Goal: Ask a question

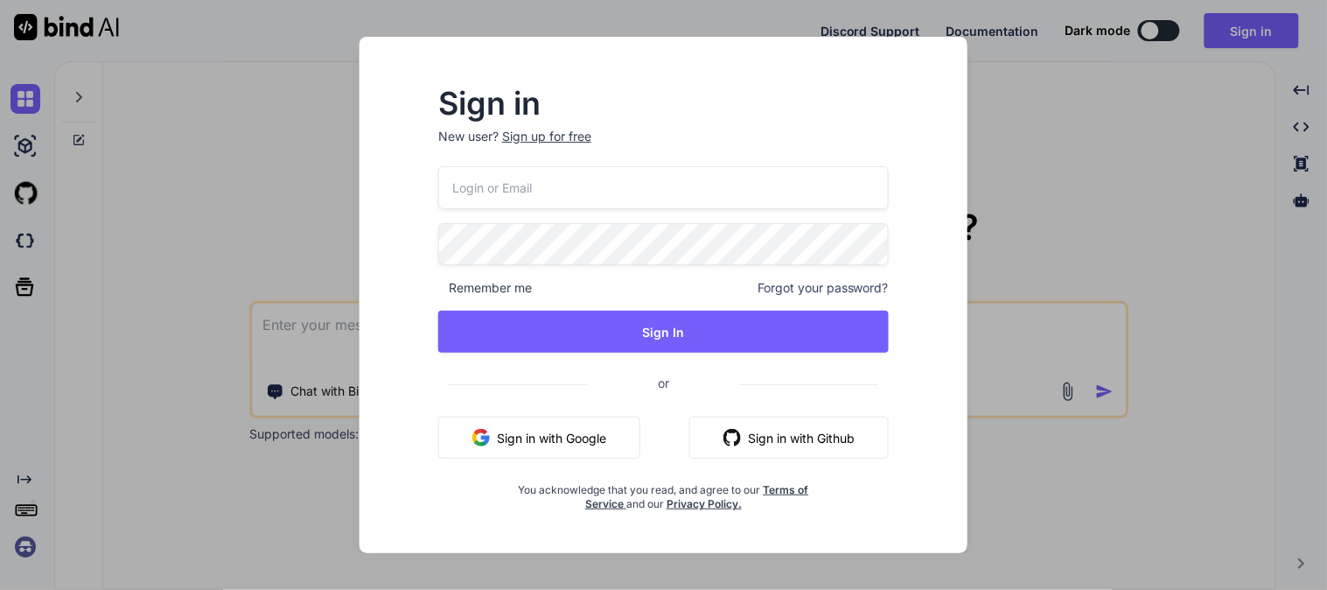
click at [570, 181] on input "email" at bounding box center [663, 187] width 451 height 43
type input "primary@yopmail.com"
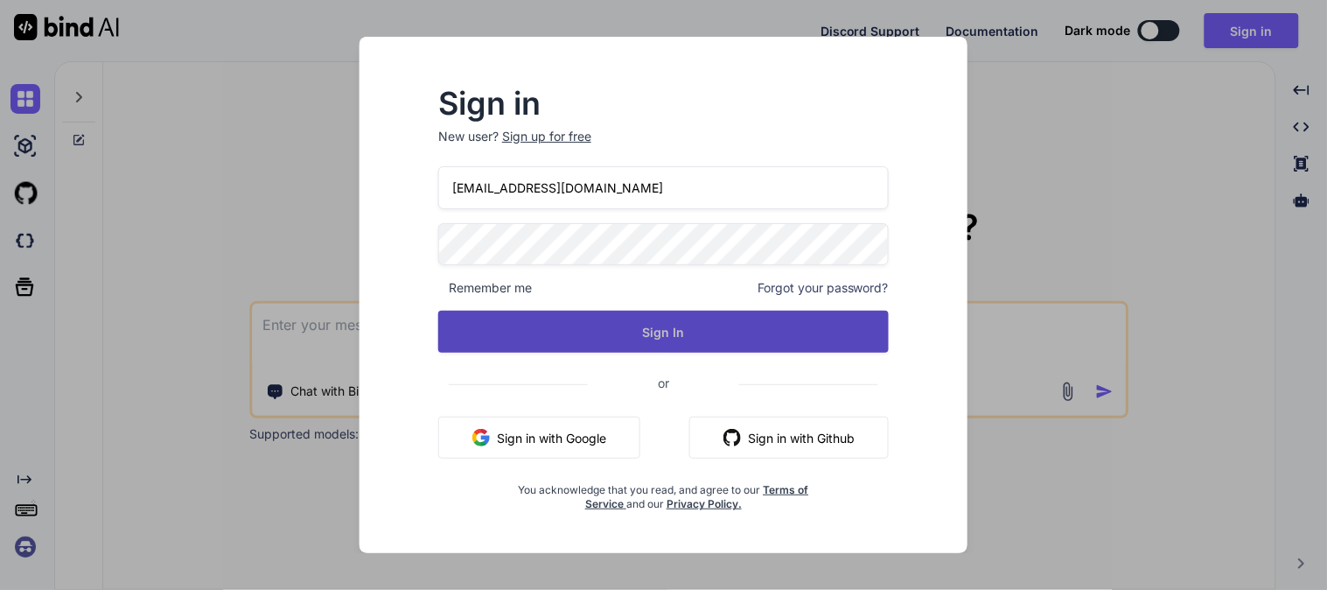
click at [605, 347] on button "Sign In" at bounding box center [663, 332] width 451 height 42
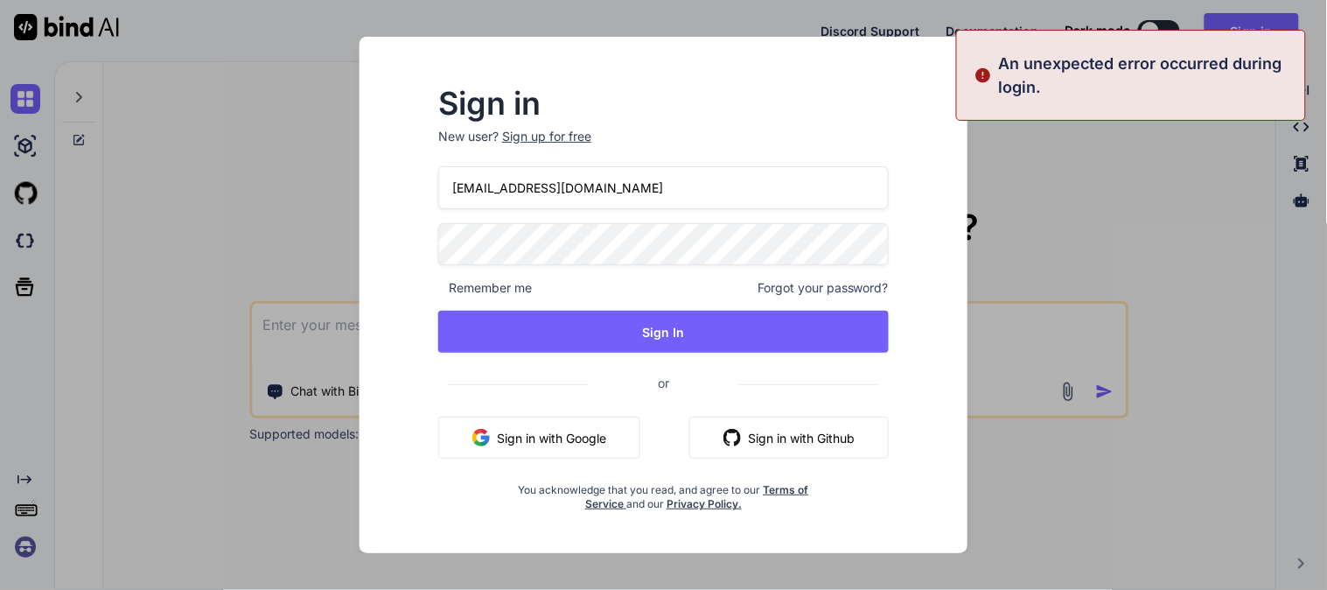
drag, startPoint x: 668, startPoint y: 195, endPoint x: 412, endPoint y: 204, distance: 255.6
click at [412, 204] on div "Sign in New user? Sign up for free primary@yopmail.com Remember me Forgot your …" at bounding box center [663, 300] width 507 height 423
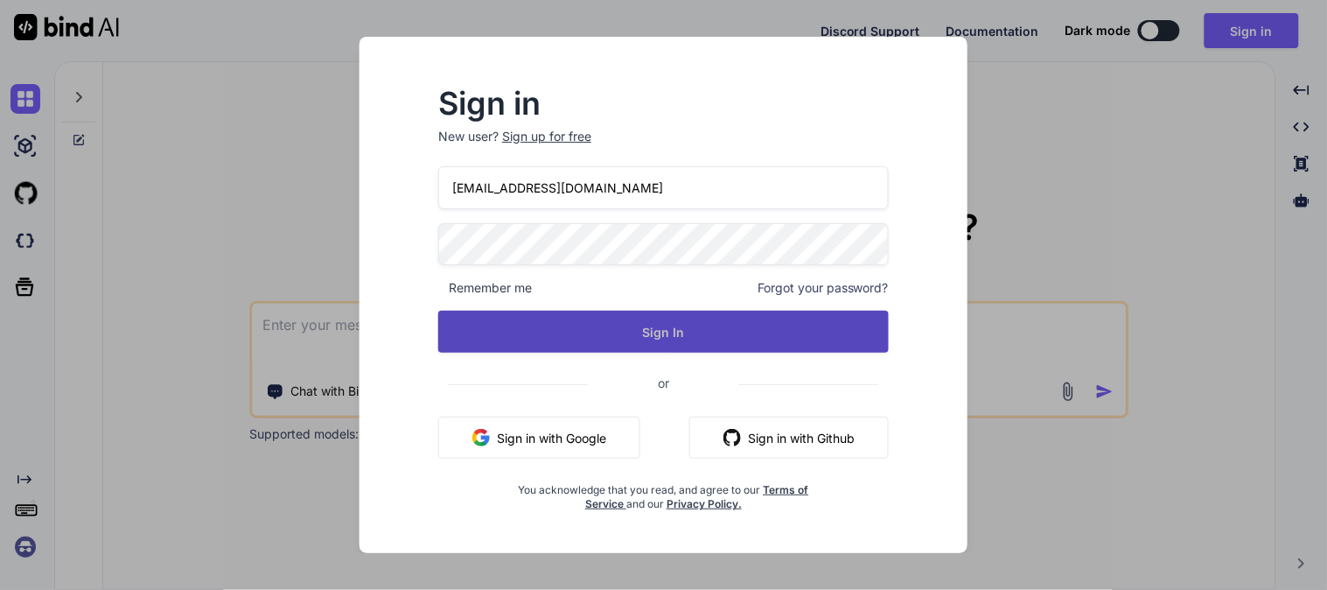
click at [672, 332] on button "Sign In" at bounding box center [663, 332] width 451 height 42
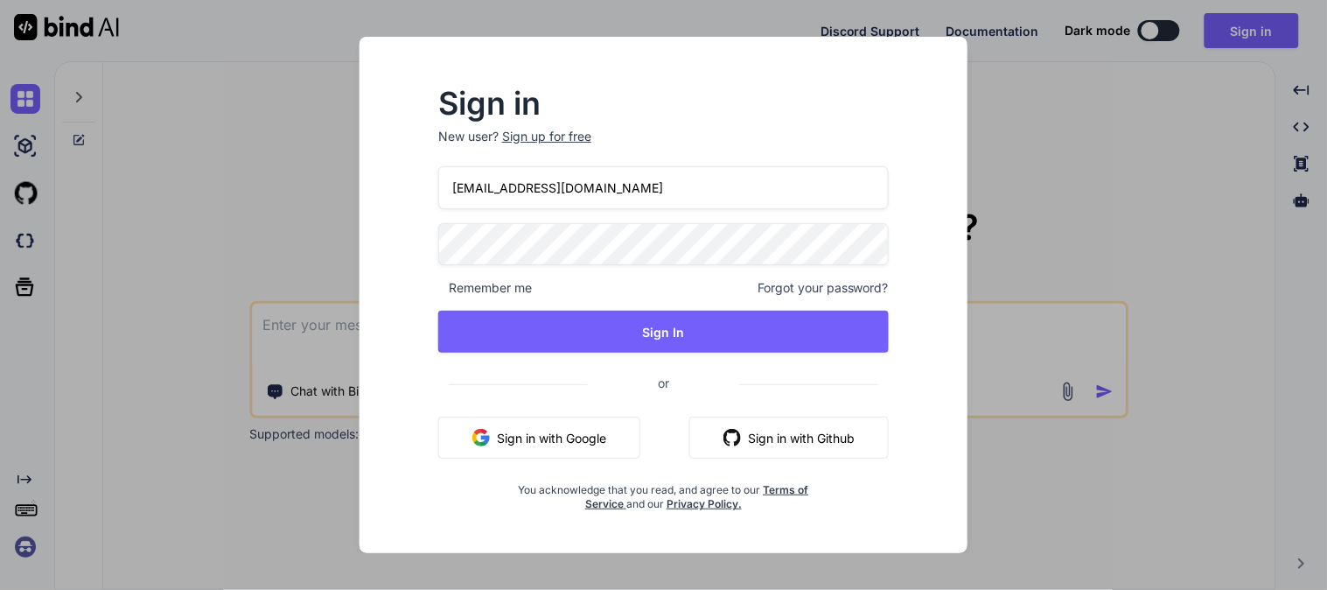
click at [411, 241] on div "Sign in New user? Sign up for free primary@yopmail.com Remember me Forgot your …" at bounding box center [663, 300] width 507 height 423
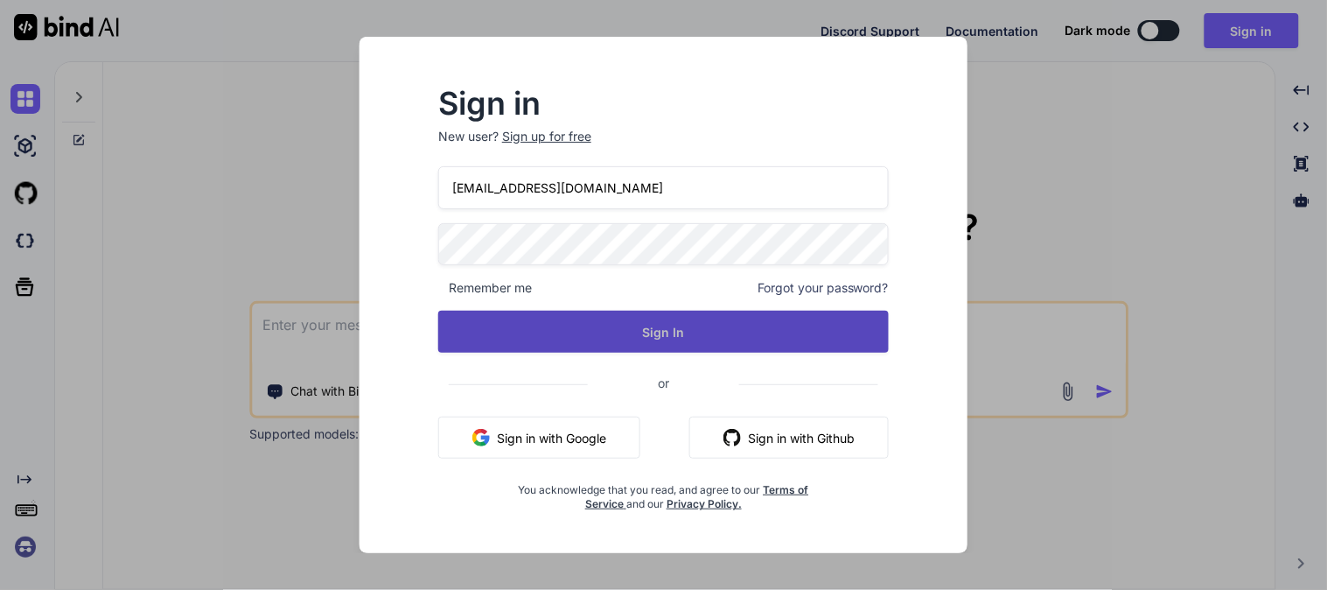
click at [687, 332] on button "Sign In" at bounding box center [663, 332] width 451 height 42
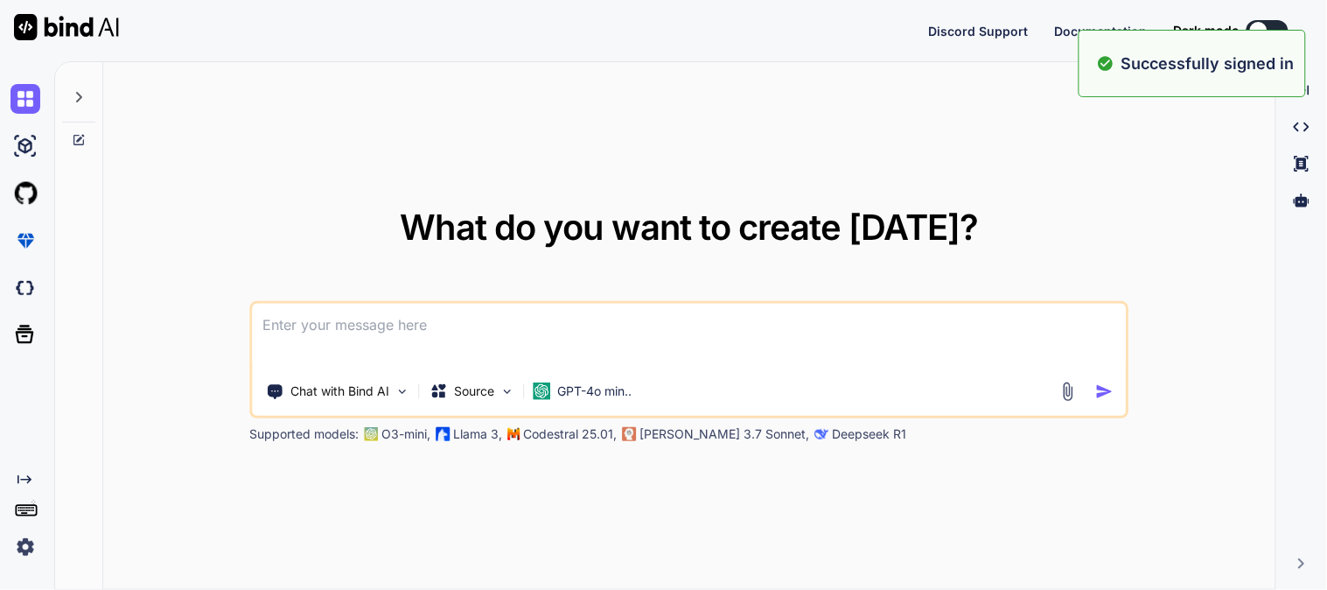
type textarea "x"
click at [687, 332] on textarea at bounding box center [690, 336] width 874 height 65
paste textarea "primary@yopmail.com"
type textarea "primary@yopmail.com"
type textarea "x"
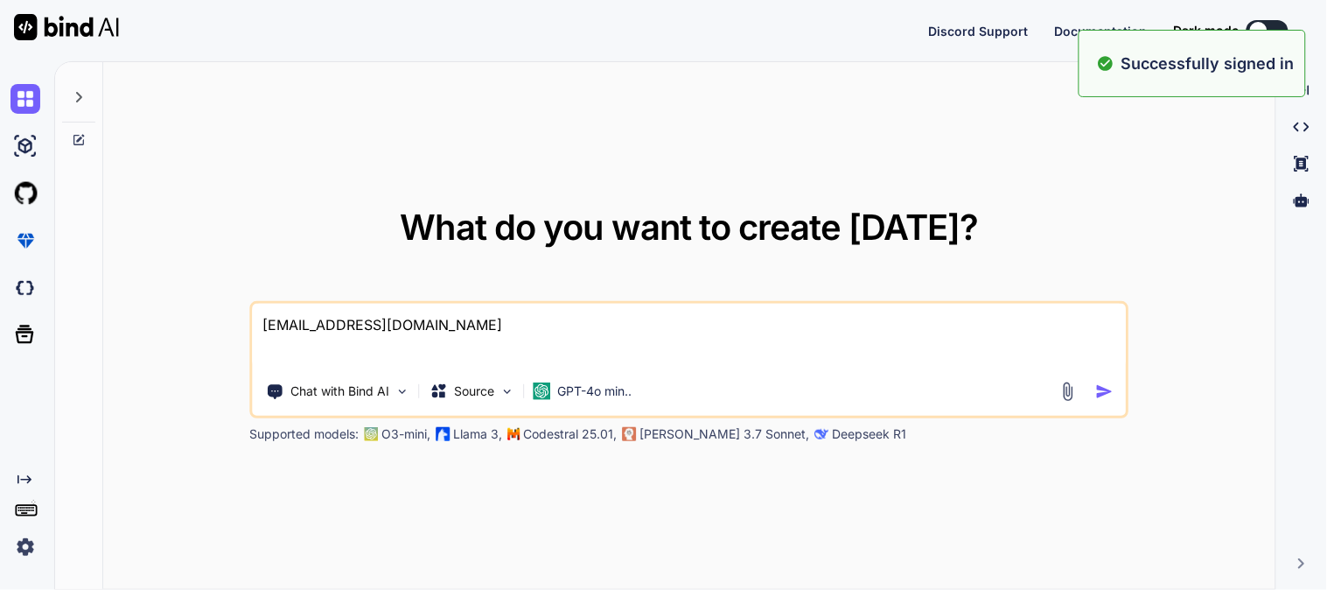
type textarea "primary@yopmail.com"
type textarea "x"
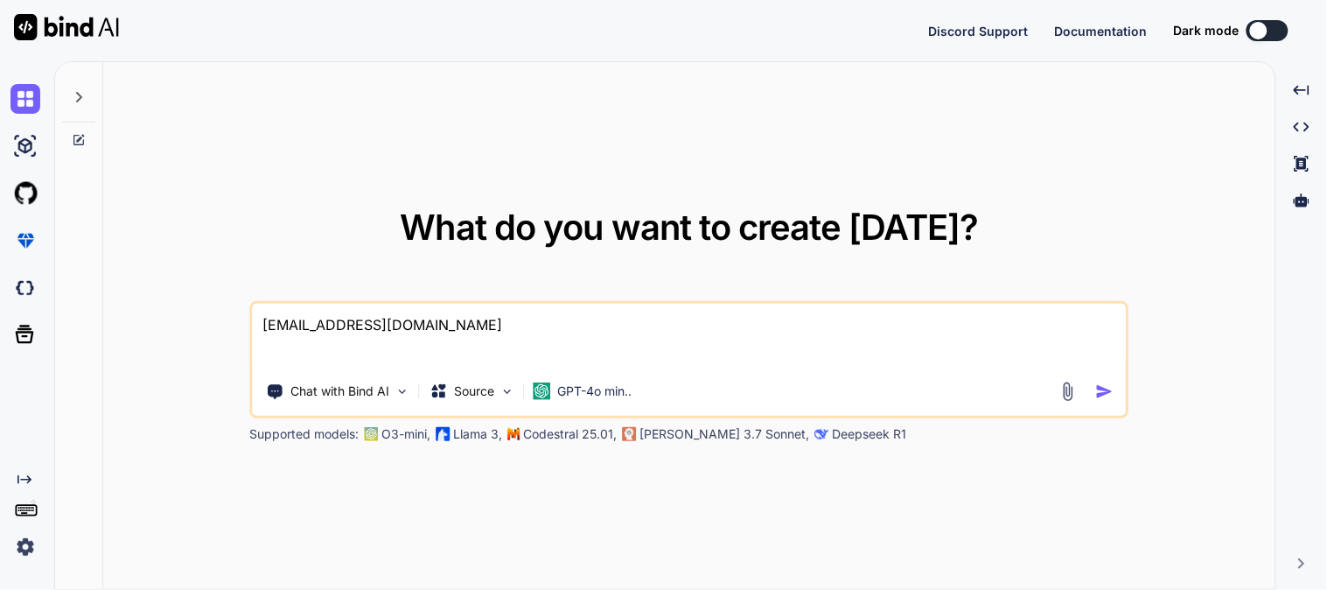
type textarea "primary@yopmail.com"
type textarea "x"
type textarea "primary@yopmail.co"
type textarea "x"
type textarea "primary@yopmail.c"
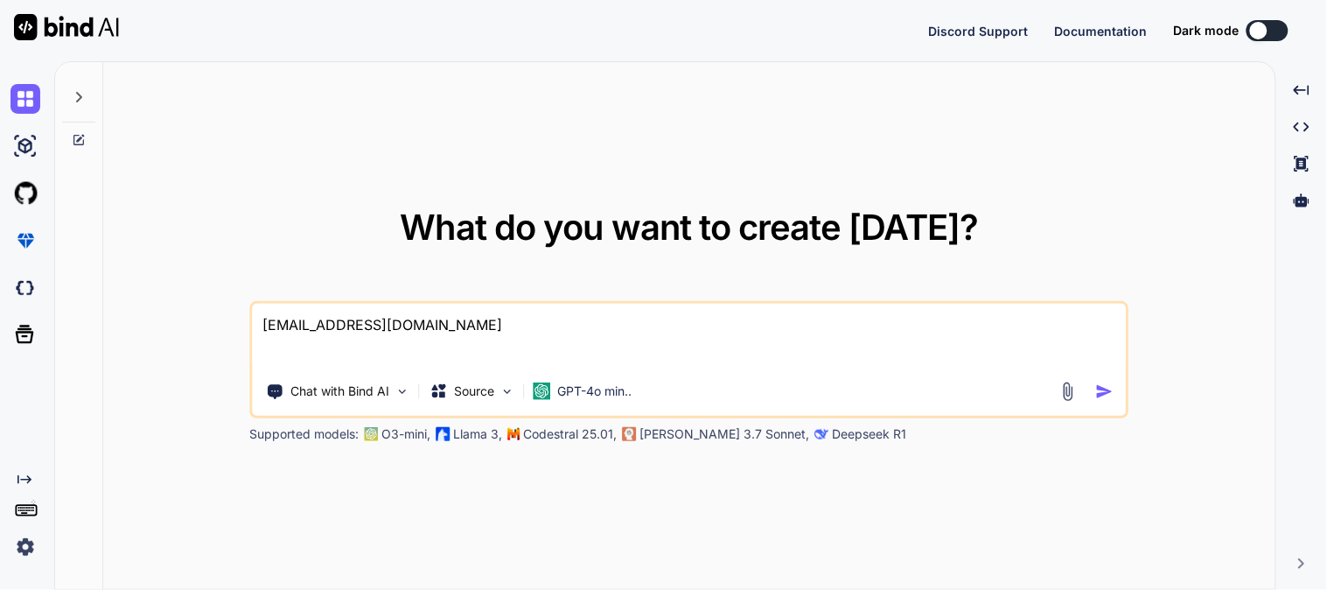
type textarea "x"
type textarea "primary@yopmail."
type textarea "x"
type textarea "primary@yopmail"
type textarea "x"
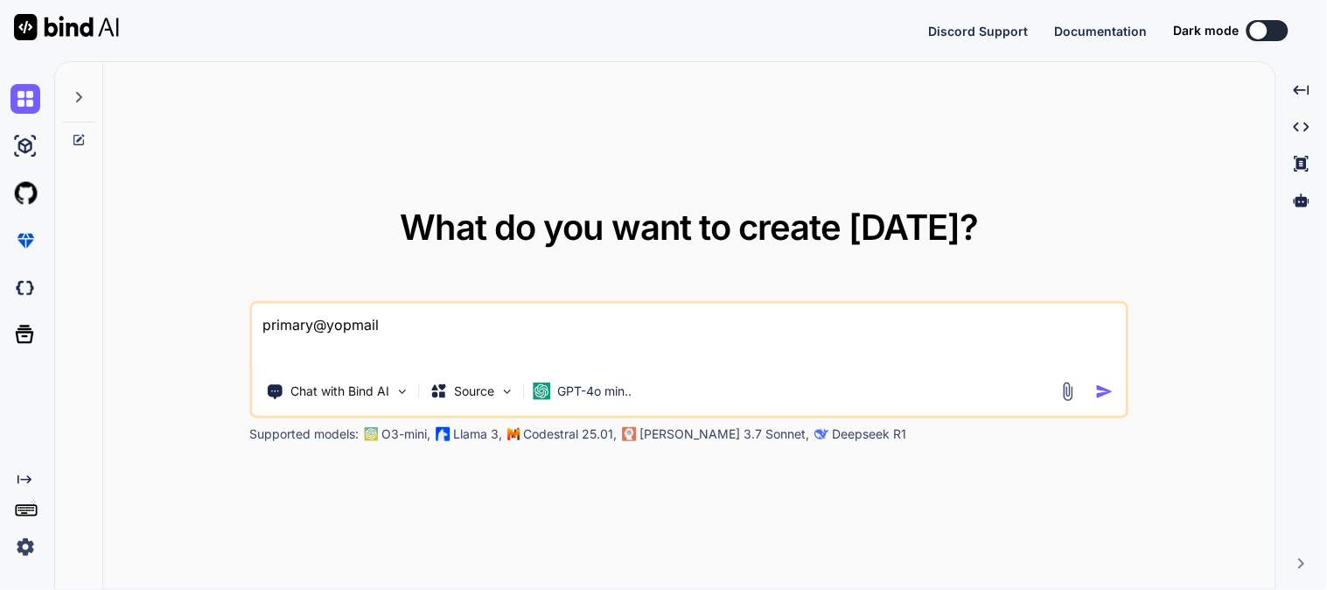
type textarea "primary@yopmai"
type textarea "x"
type textarea "primary@yopma"
type textarea "x"
type textarea "primary@yopm"
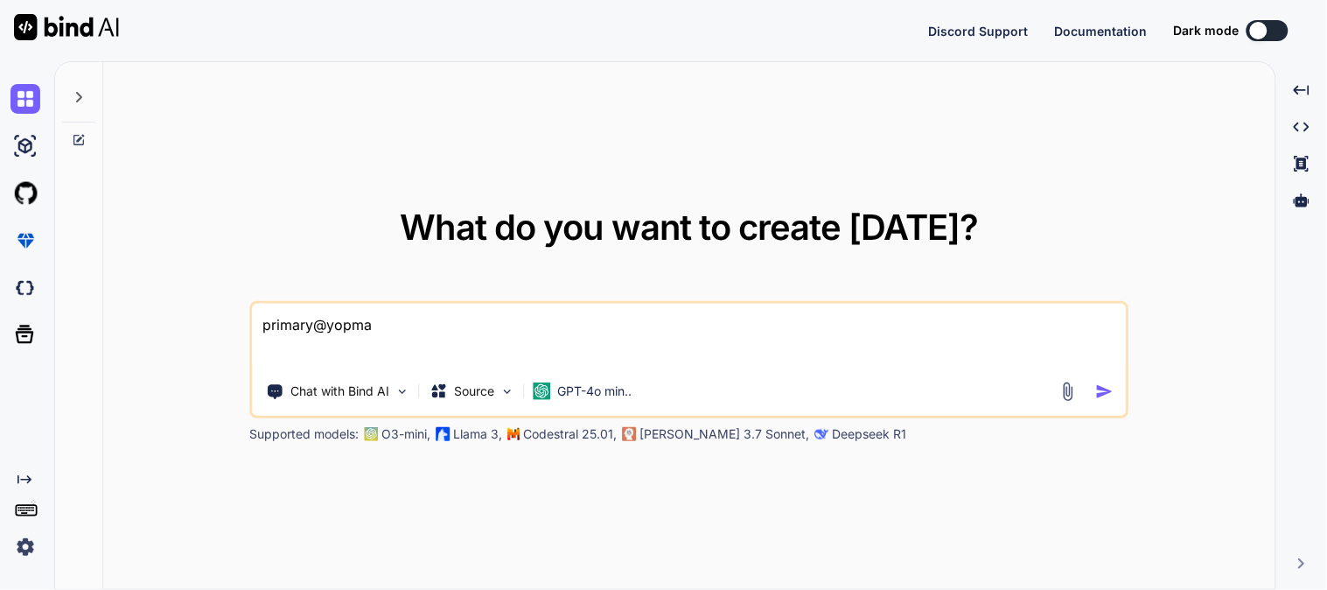
type textarea "x"
type textarea "primary@yop"
type textarea "x"
type textarea "primary@yo"
type textarea "x"
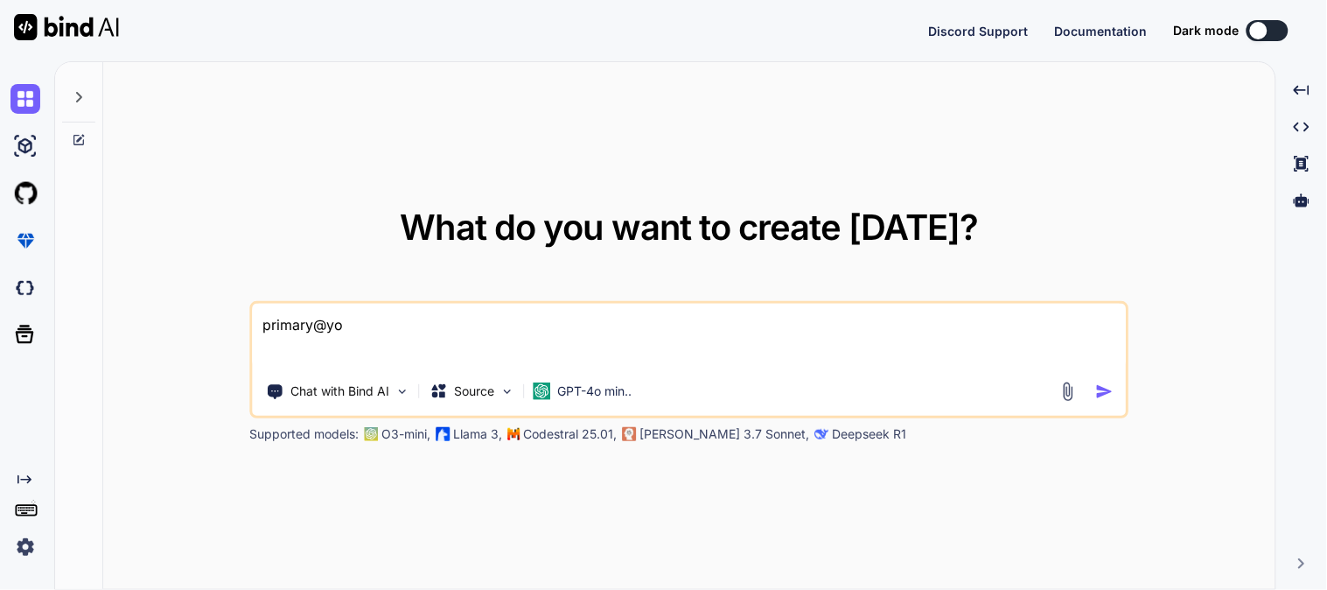
type textarea "primary@y"
type textarea "x"
type textarea "primary@"
type textarea "x"
type textarea "primary"
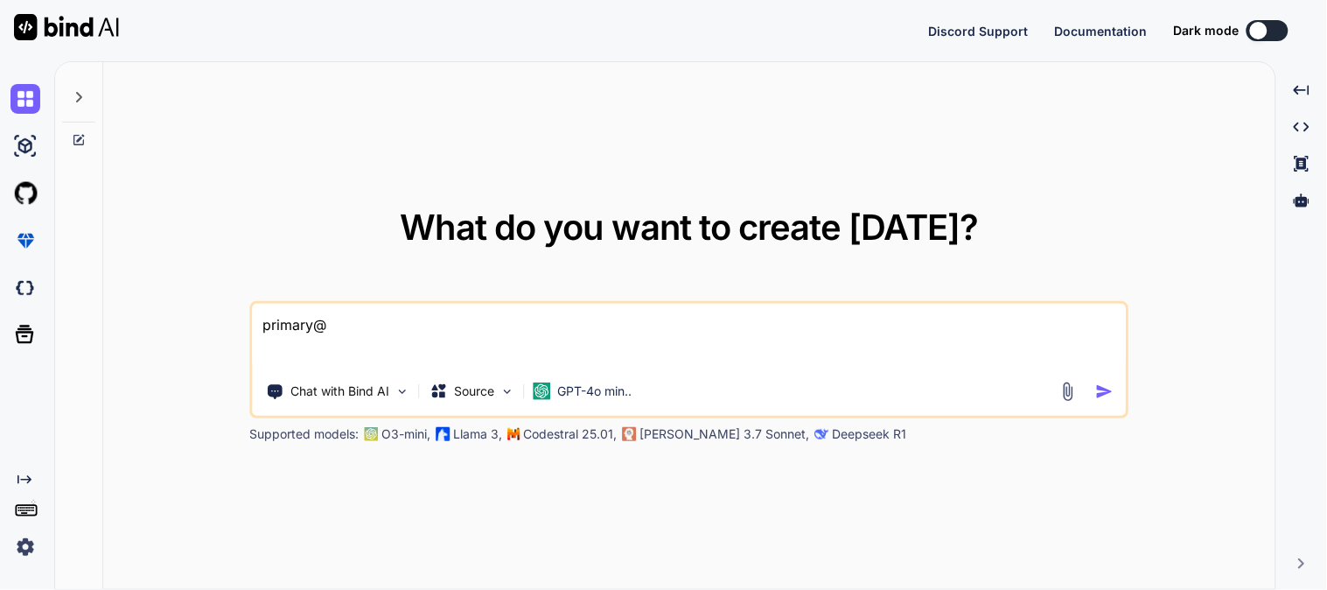
type textarea "x"
type textarea "primar"
type textarea "x"
type textarea "prima"
type textarea "x"
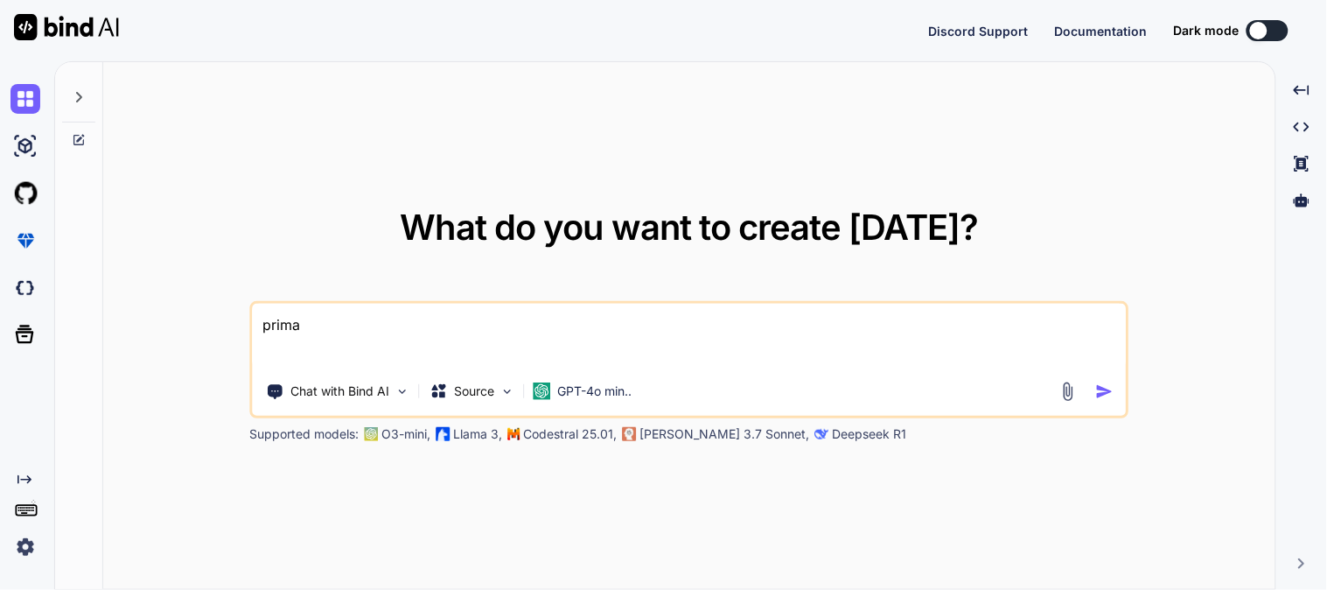
type textarea "prim"
type textarea "x"
type textarea "pri"
type textarea "x"
type textarea "pr"
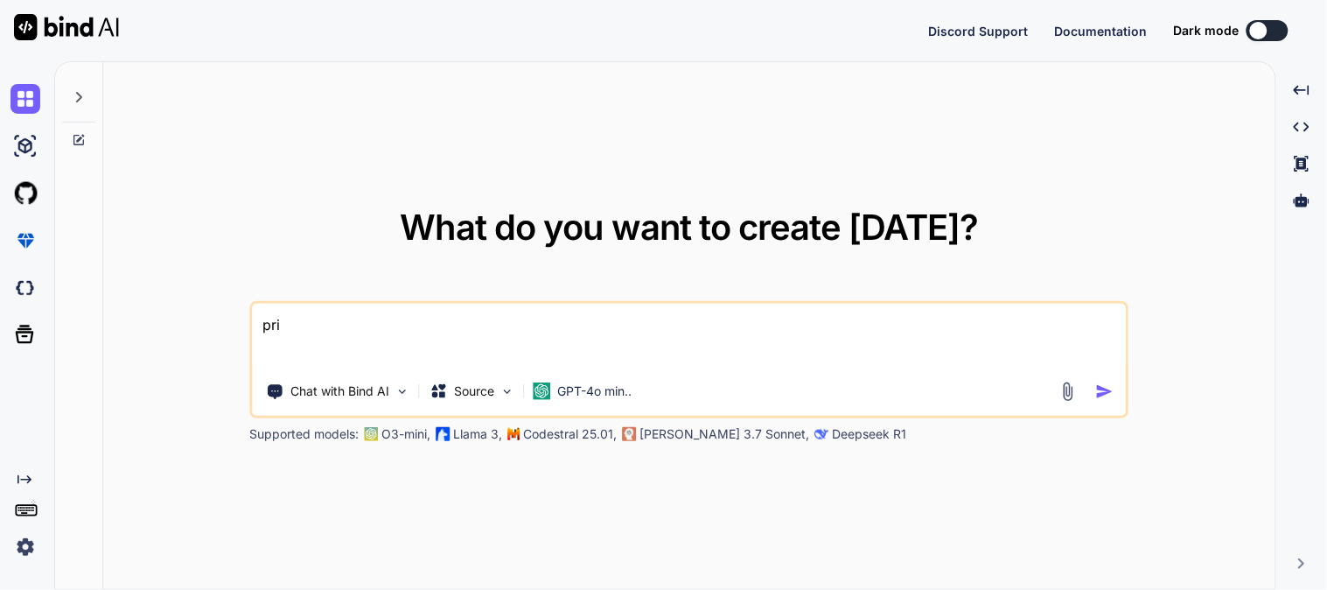
type textarea "x"
type textarea "p"
type textarea "x"
paste textarea "{ "shipper" => [ "accountNumber" => "208163058", "address" => [ "streetLines" =…"
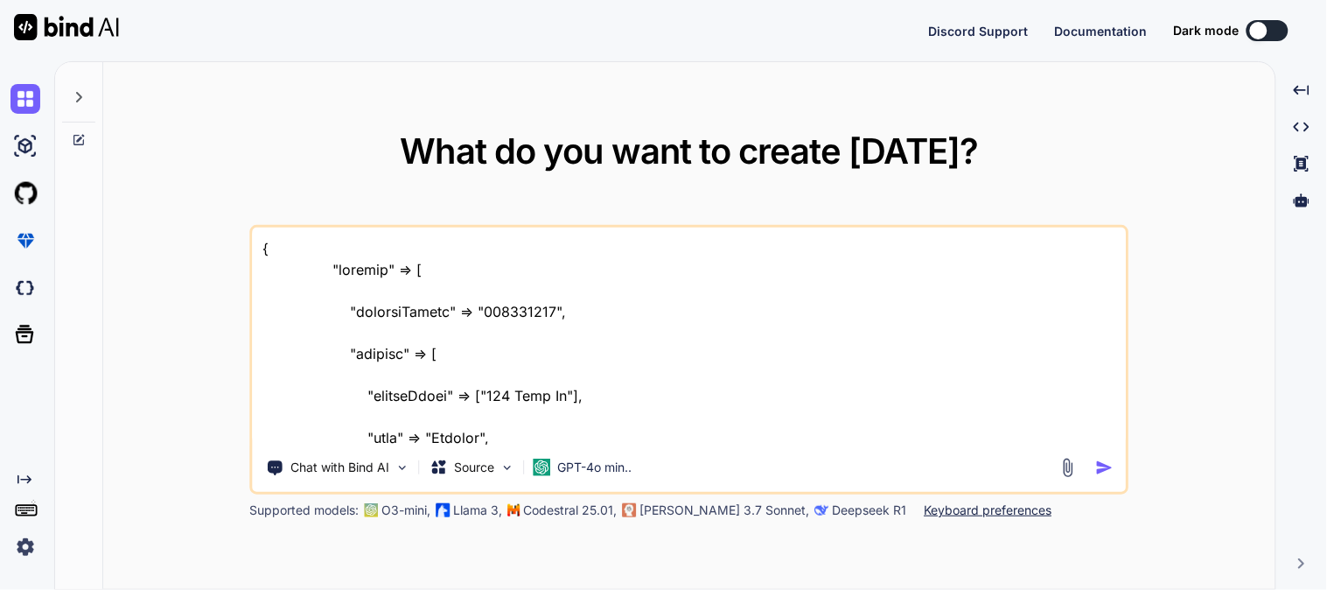
scroll to position [989, 0]
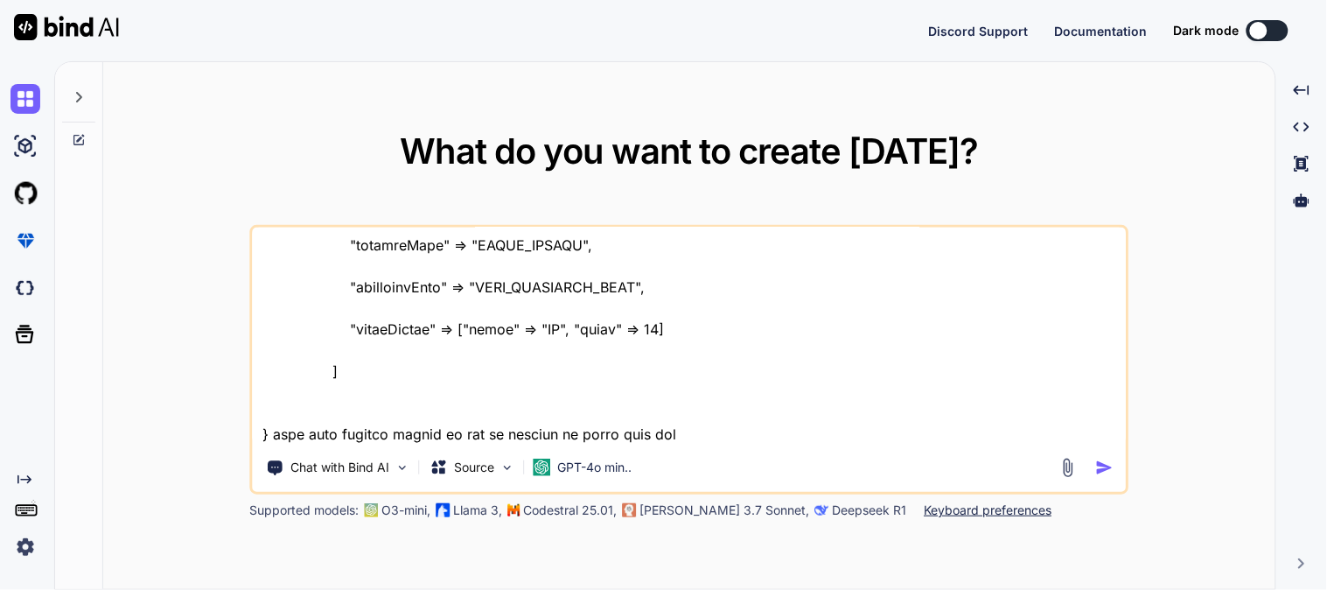
type textarea "{ "shipper" => [ "accountNumber" => "208163058", "address" => [ "streetLines" =…"
click at [1103, 465] on img "button" at bounding box center [1105, 467] width 18 height 18
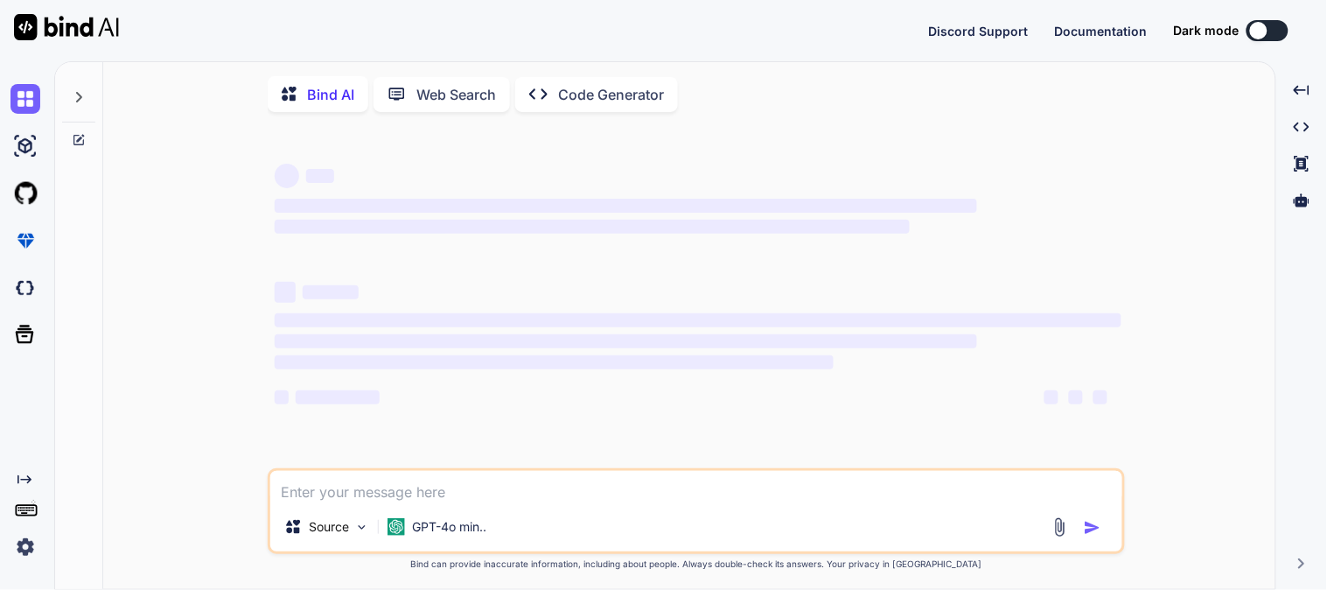
scroll to position [6, 0]
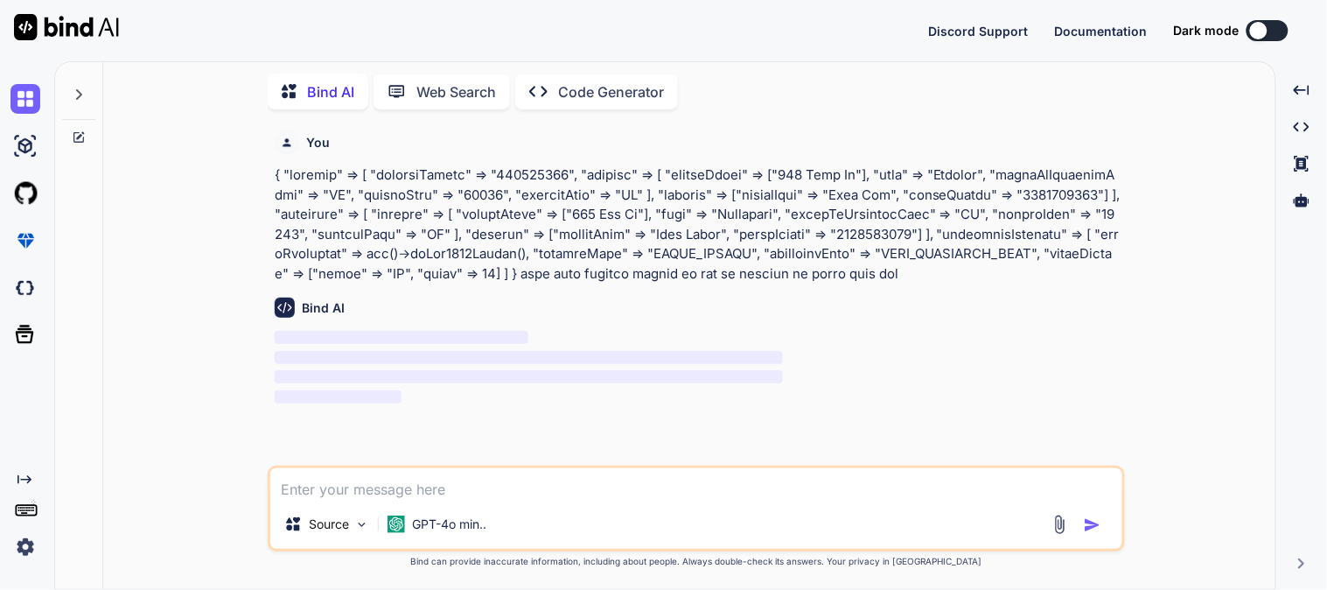
click at [1094, 528] on img "button" at bounding box center [1092, 524] width 17 height 17
drag, startPoint x: 1080, startPoint y: 266, endPoint x: 272, endPoint y: 167, distance: 813.5
click at [272, 167] on div "You Bind AI ‌ ‌ ‌ ‌" at bounding box center [698, 294] width 854 height 342
copy p "{ "shipper" => [ "accountNumber" => "208163058", "address" => [ "streetLines" =…"
click at [21, 86] on img at bounding box center [25, 99] width 30 height 30
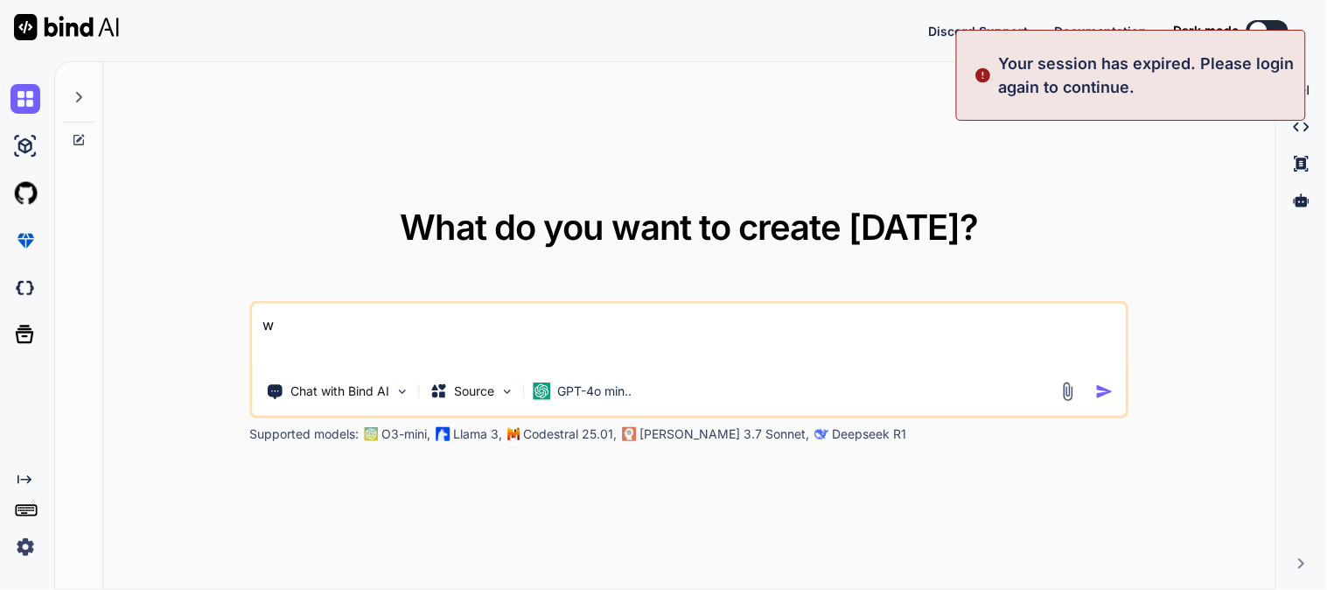
click at [612, 353] on textarea "w" at bounding box center [690, 336] width 874 height 65
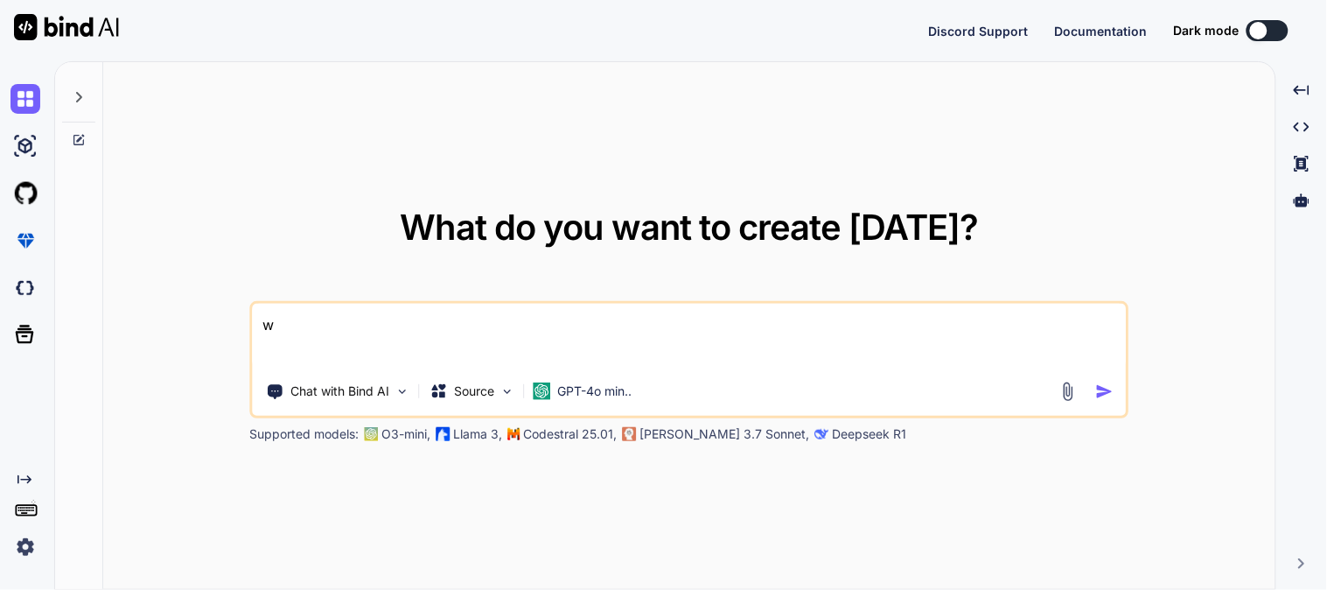
type textarea "w"
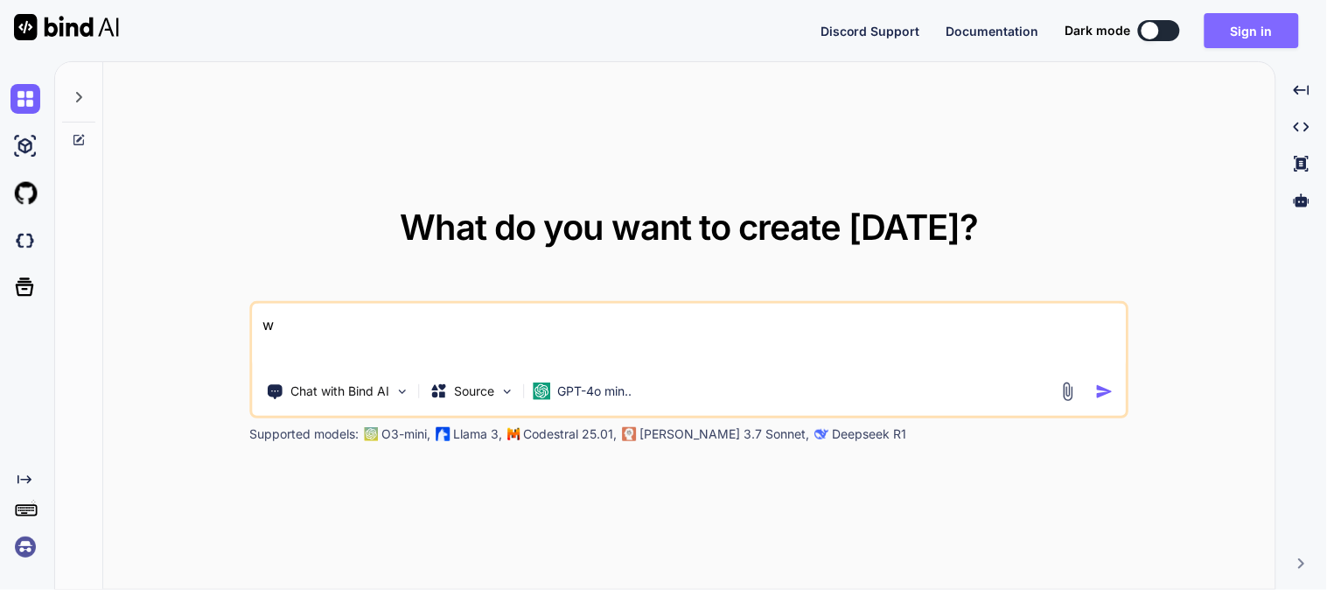
click at [1261, 39] on button "Sign in" at bounding box center [1252, 30] width 94 height 35
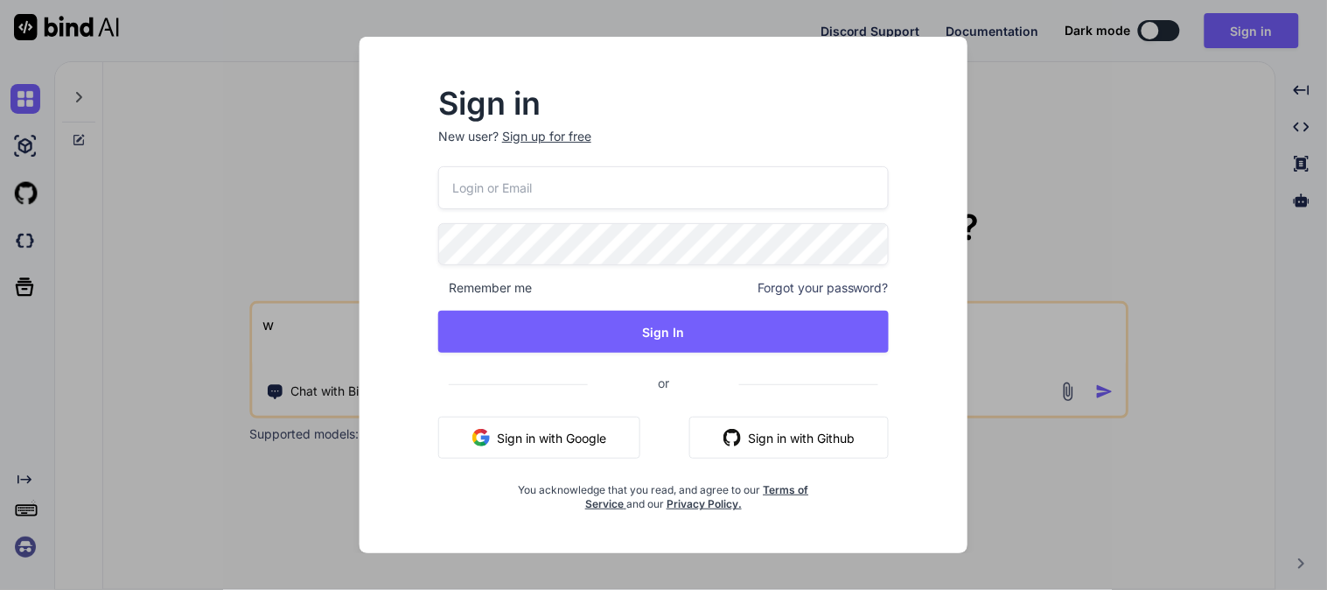
click at [543, 131] on div "Sign up for free" at bounding box center [546, 136] width 89 height 17
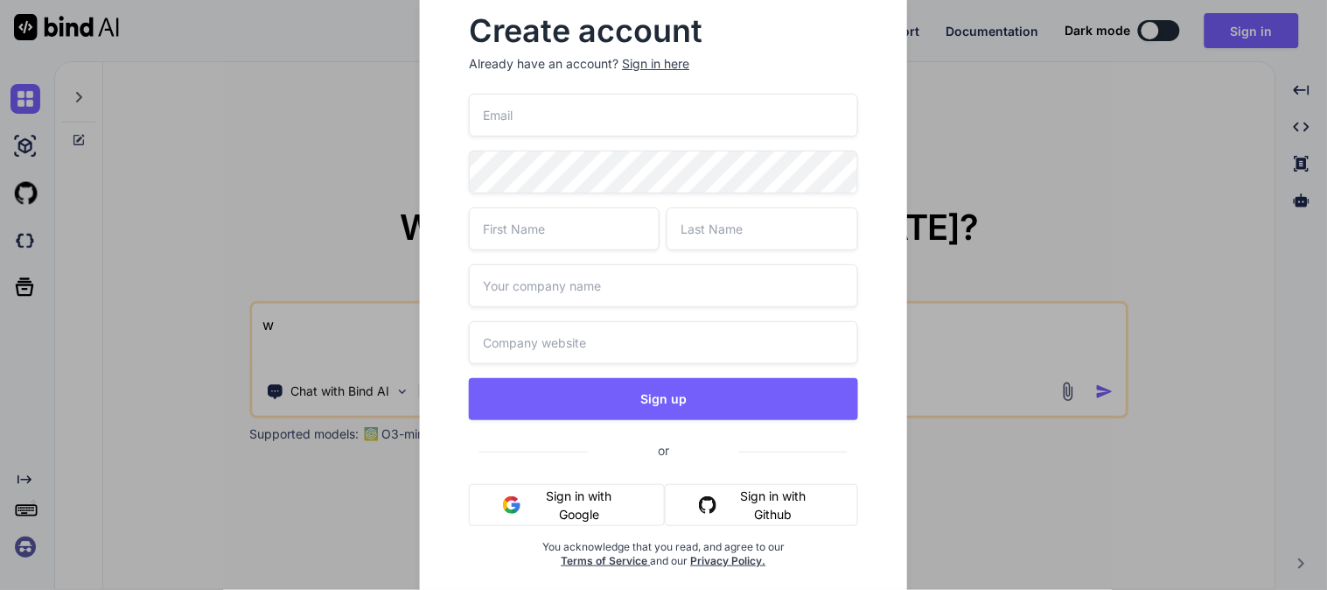
click at [542, 127] on input "email" at bounding box center [663, 115] width 388 height 43
type input "n"
type input "binduser@yopmail.com"
click at [571, 195] on div "binduser@yopmail.com Sign up or Sign in with Google Sign in with Github You ack…" at bounding box center [663, 352] width 388 height 516
click at [577, 230] on input "text" at bounding box center [564, 228] width 191 height 43
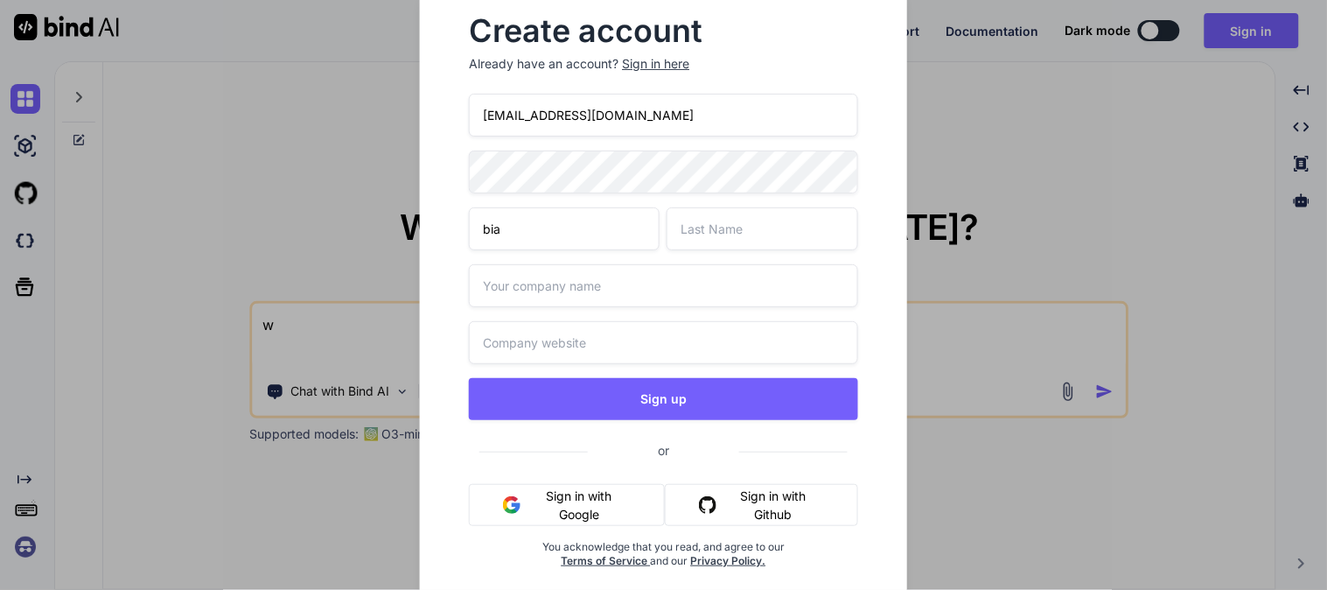
type input "bia"
click at [745, 219] on input "text" at bounding box center [762, 228] width 191 height 43
type input "banda"
click at [530, 287] on input "text" at bounding box center [663, 285] width 388 height 43
type input "b"
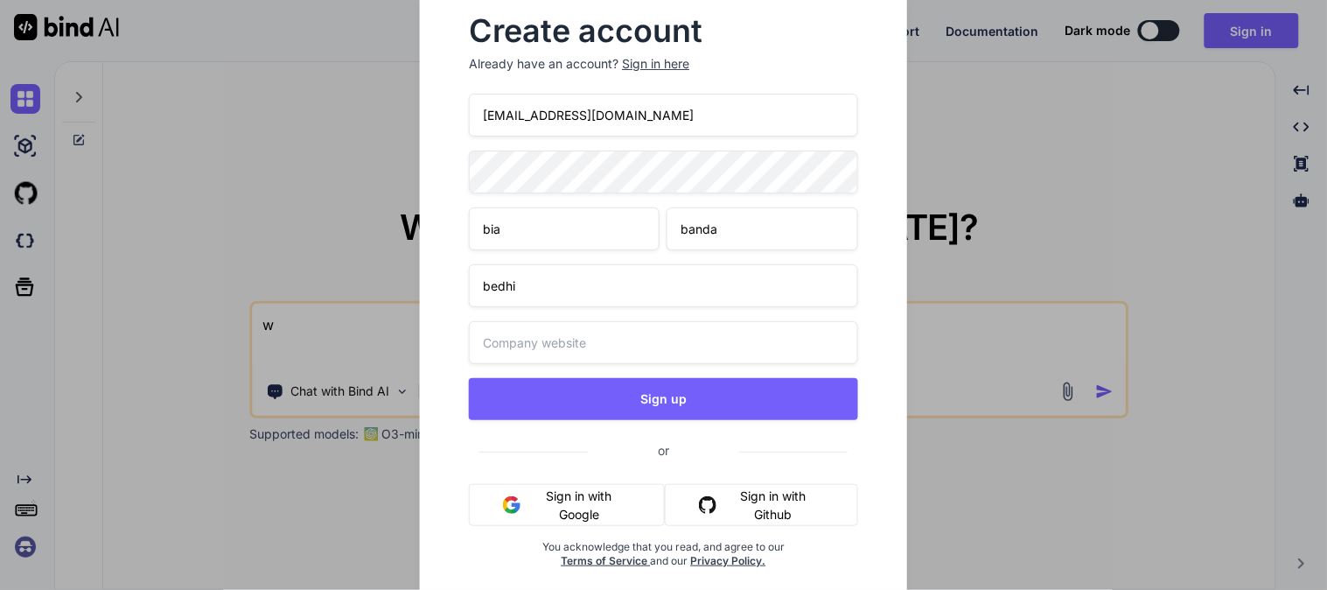
type input "bedhi"
click at [565, 329] on input "text" at bounding box center [663, 342] width 388 height 43
type input "bedhi.com"
drag, startPoint x: 652, startPoint y: 114, endPoint x: 479, endPoint y: 108, distance: 173.3
click at [479, 108] on input "binduser@yopmail.com" at bounding box center [663, 115] width 388 height 43
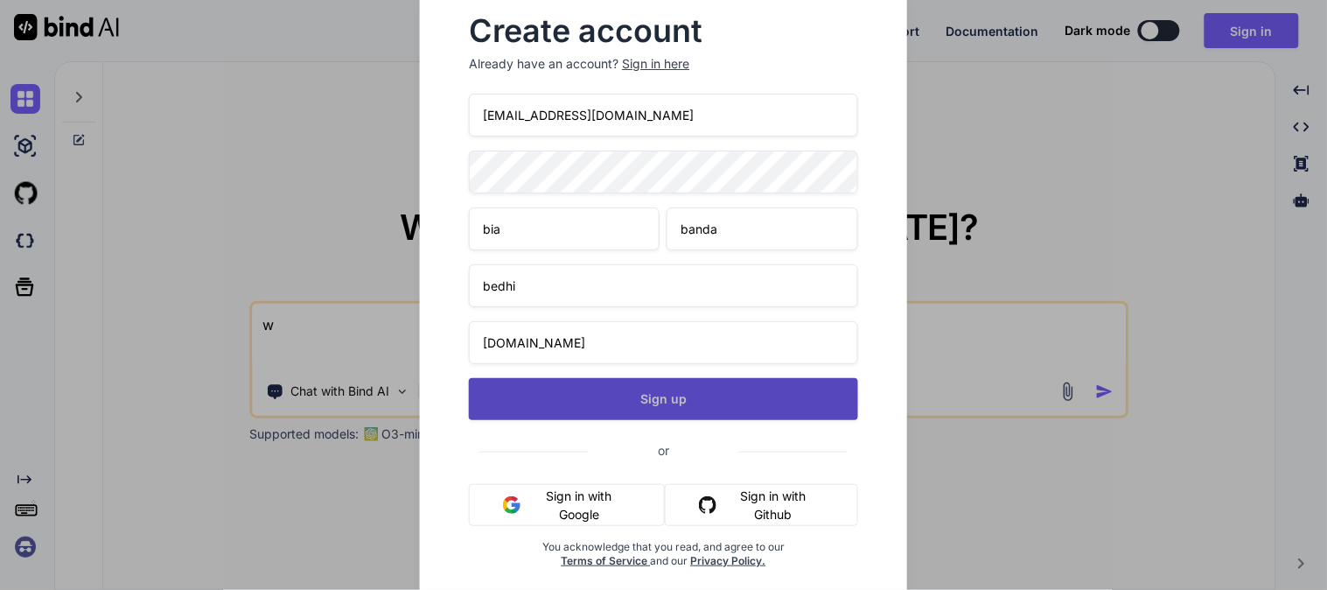
click at [659, 403] on button "Sign up" at bounding box center [663, 399] width 388 height 42
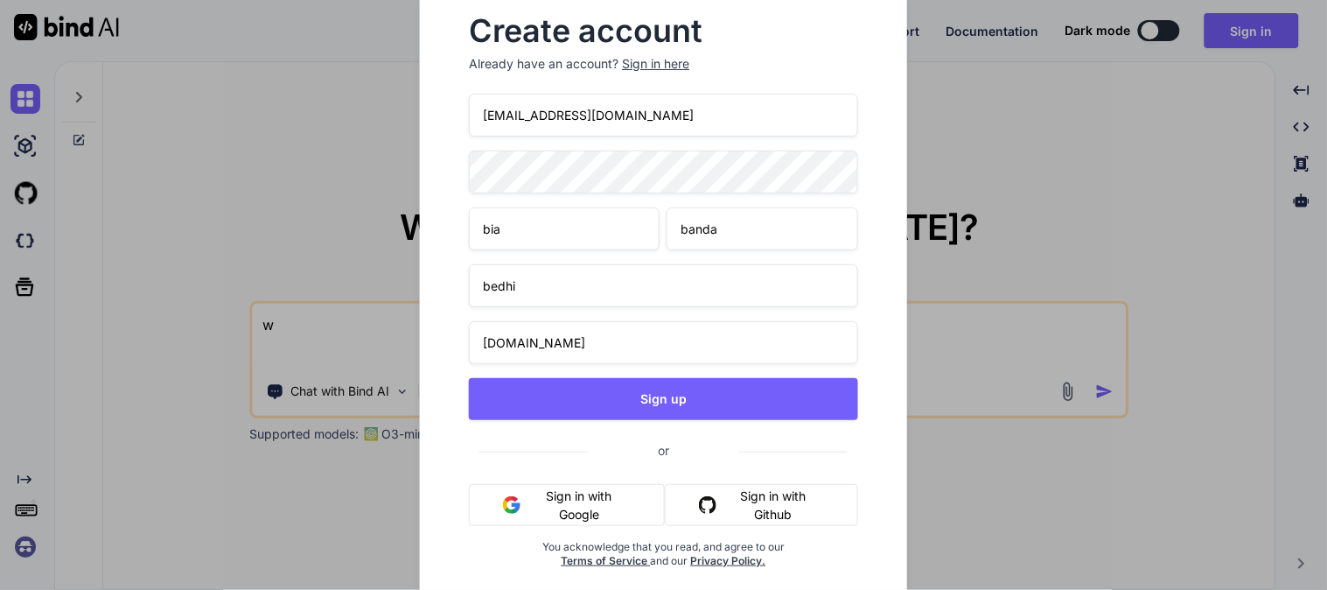
click at [535, 115] on input "binduser@yopmail.com" at bounding box center [663, 115] width 388 height 43
drag, startPoint x: 632, startPoint y: 112, endPoint x: 477, endPoint y: 121, distance: 155.1
click at [477, 121] on input "[PERSON_NAME][EMAIL_ADDRESS][DOMAIN_NAME]" at bounding box center [663, 115] width 388 height 43
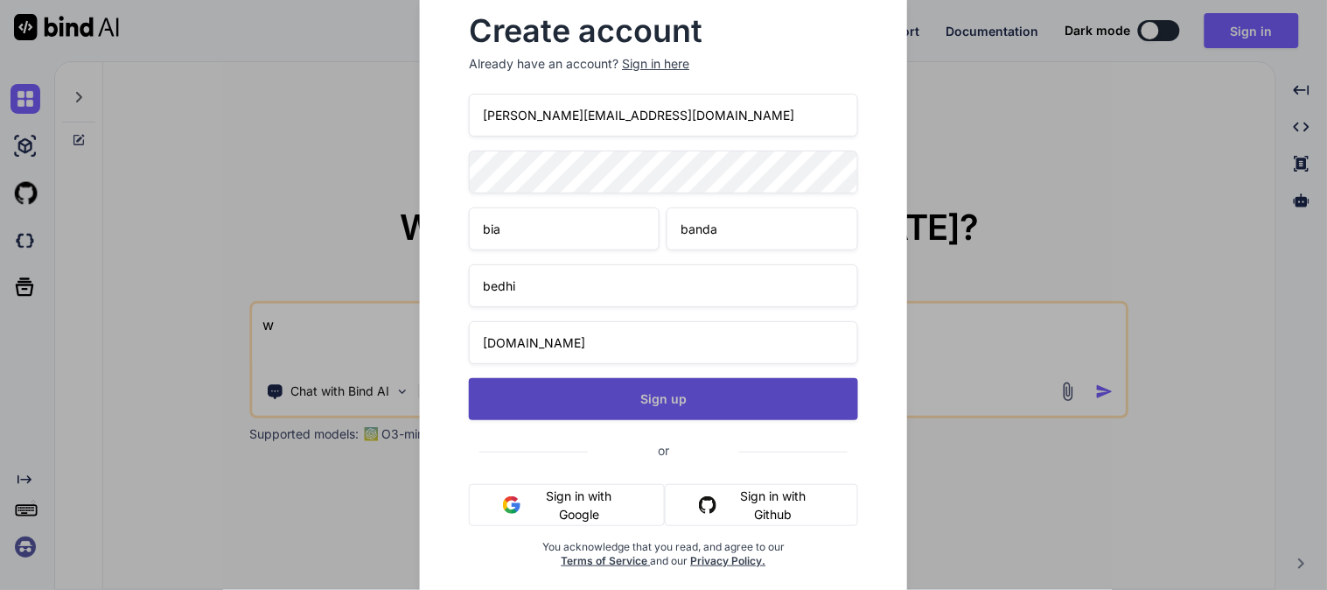
type input "[PERSON_NAME][EMAIL_ADDRESS][DOMAIN_NAME]"
click at [661, 391] on button "Sign up" at bounding box center [663, 399] width 388 height 42
type textarea "x"
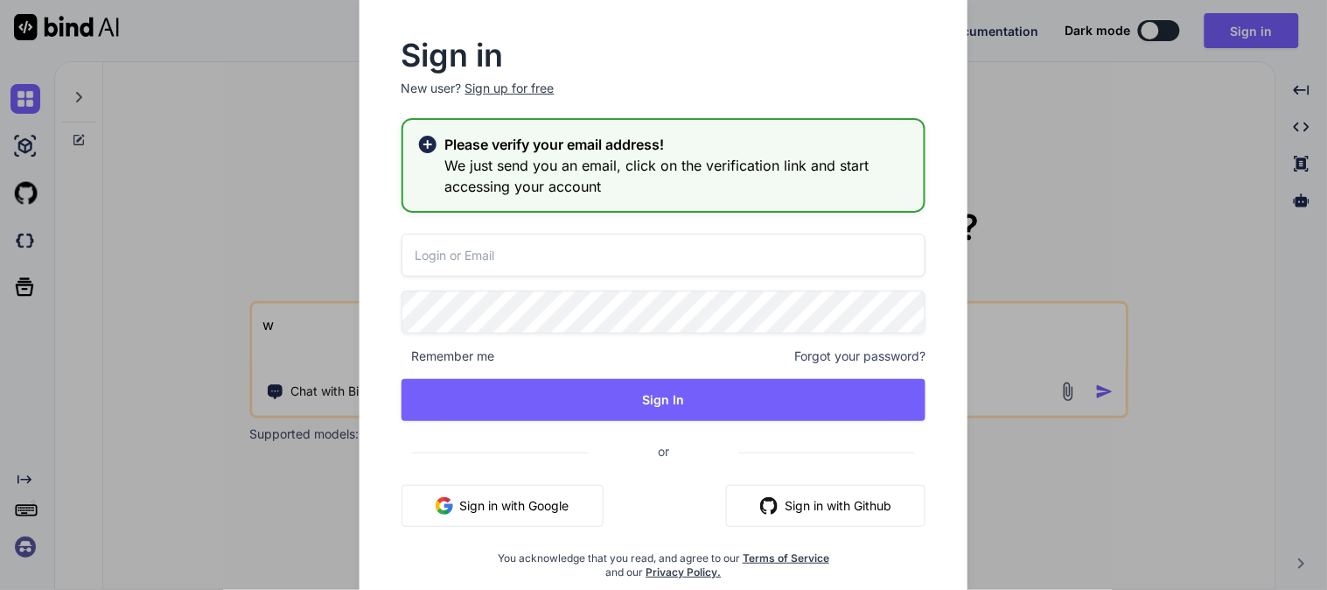
click at [598, 263] on input "email" at bounding box center [664, 255] width 525 height 43
paste input "[PERSON_NAME][EMAIL_ADDRESS][DOMAIN_NAME]"
type input "[PERSON_NAME][EMAIL_ADDRESS][DOMAIN_NAME]"
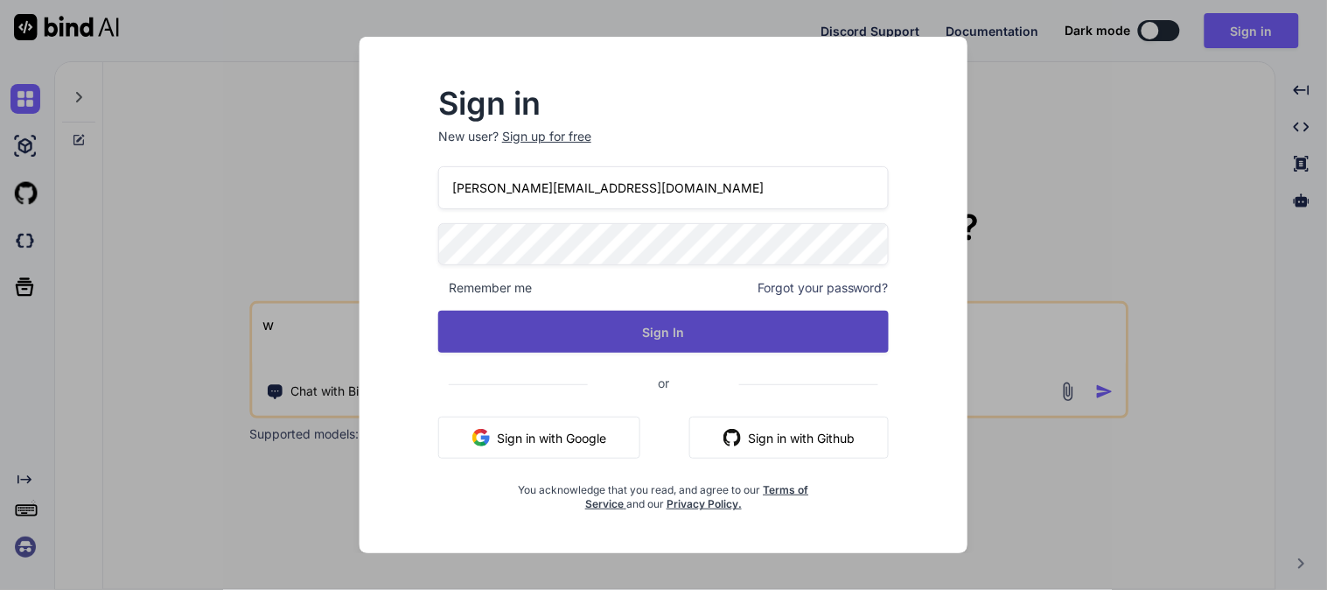
click at [645, 331] on button "Sign In" at bounding box center [663, 332] width 451 height 42
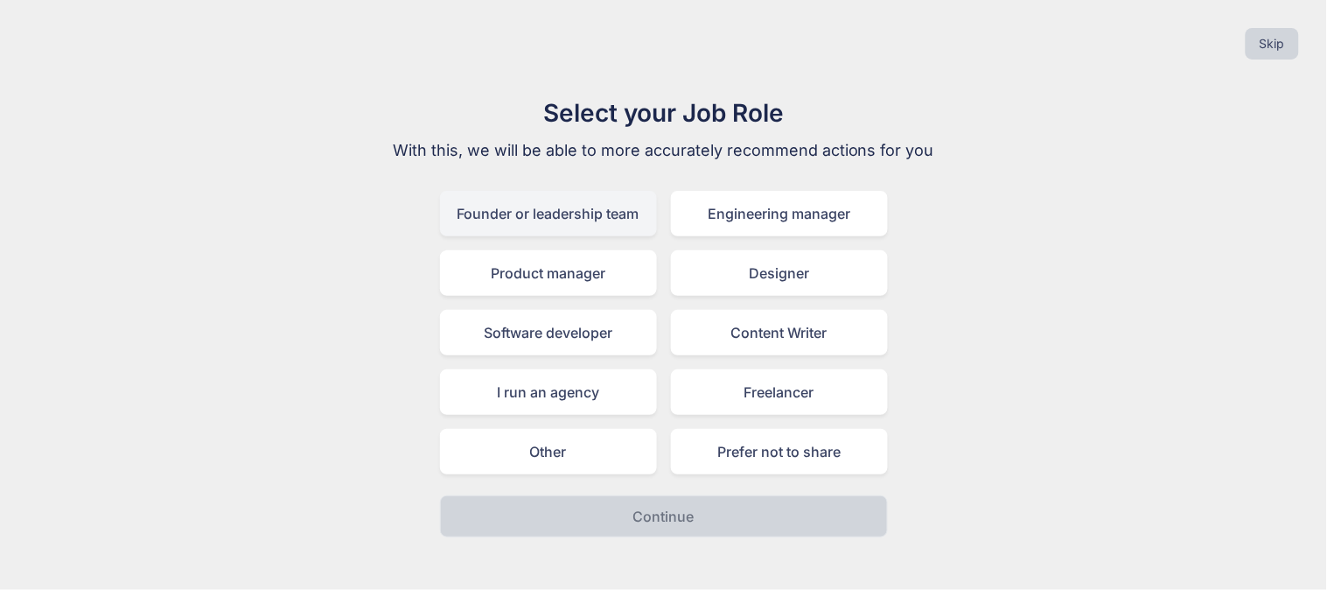
click at [522, 206] on div "Founder or leadership team" at bounding box center [548, 213] width 217 height 45
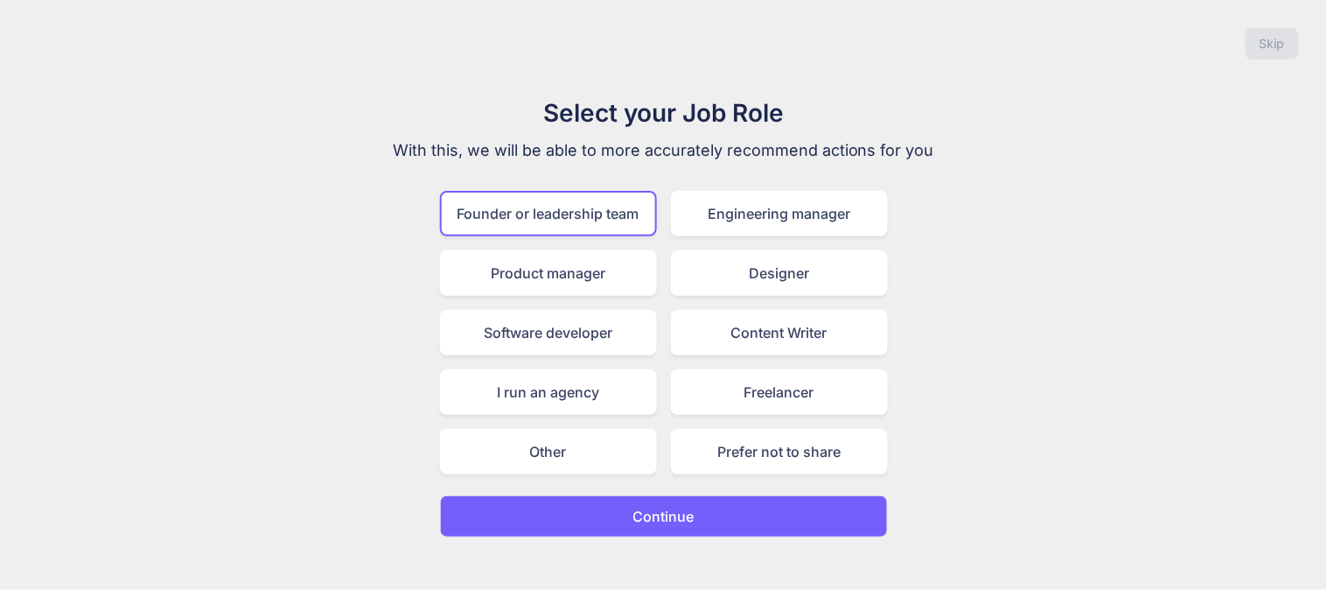
click at [666, 506] on p "Continue" at bounding box center [663, 516] width 61 height 21
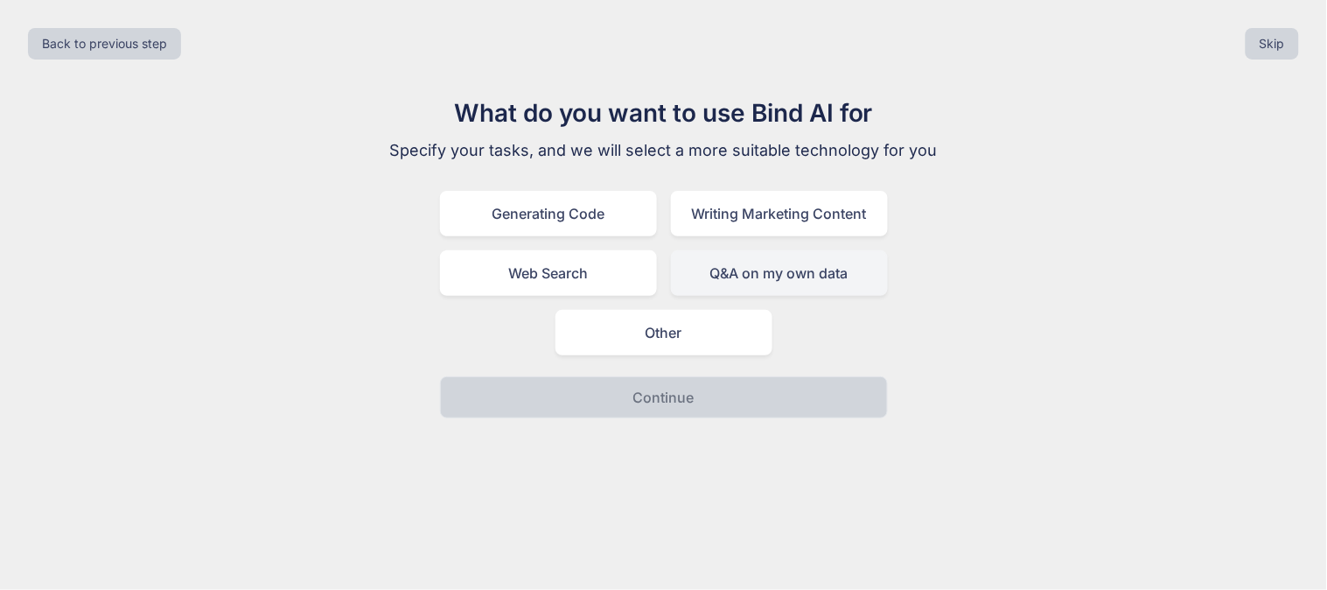
click at [754, 268] on div "Q&A on my own data" at bounding box center [779, 272] width 217 height 45
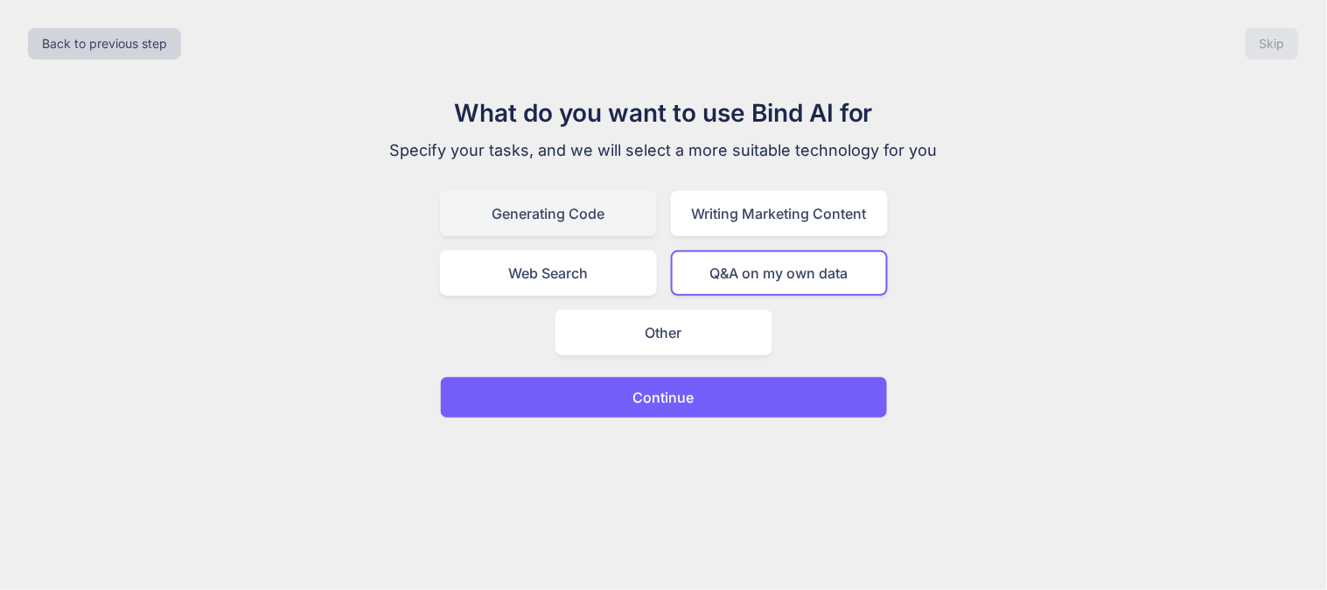
click at [511, 202] on div "Generating Code" at bounding box center [548, 213] width 217 height 45
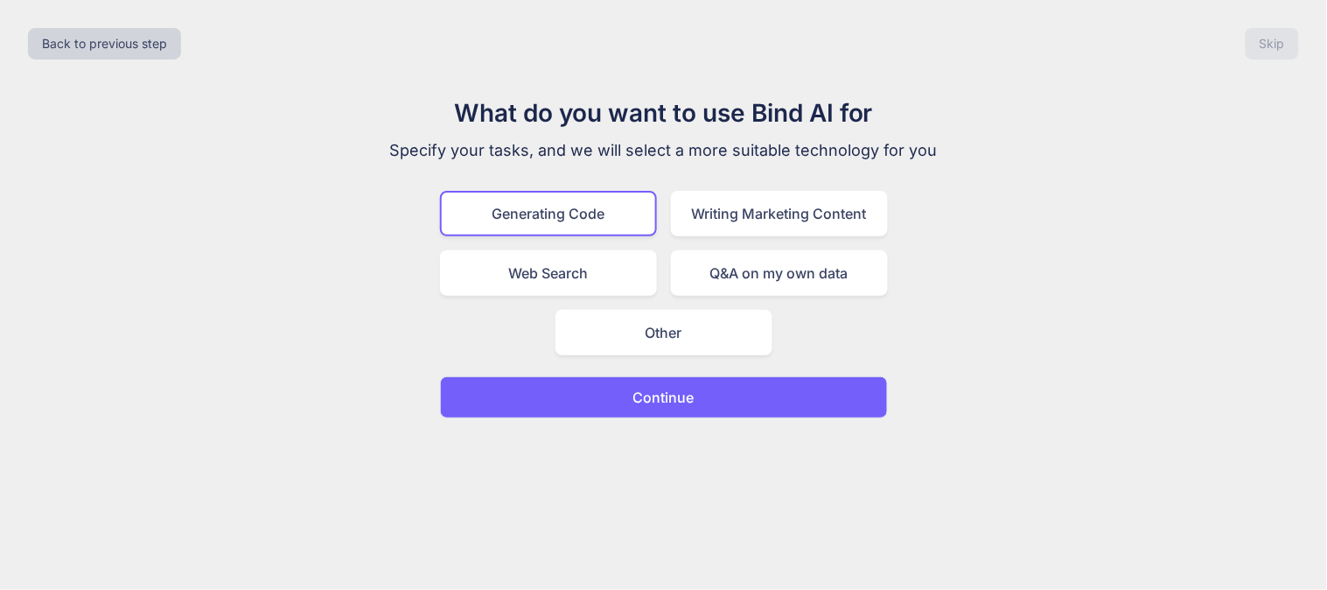
click at [626, 392] on button "Continue" at bounding box center [664, 397] width 448 height 42
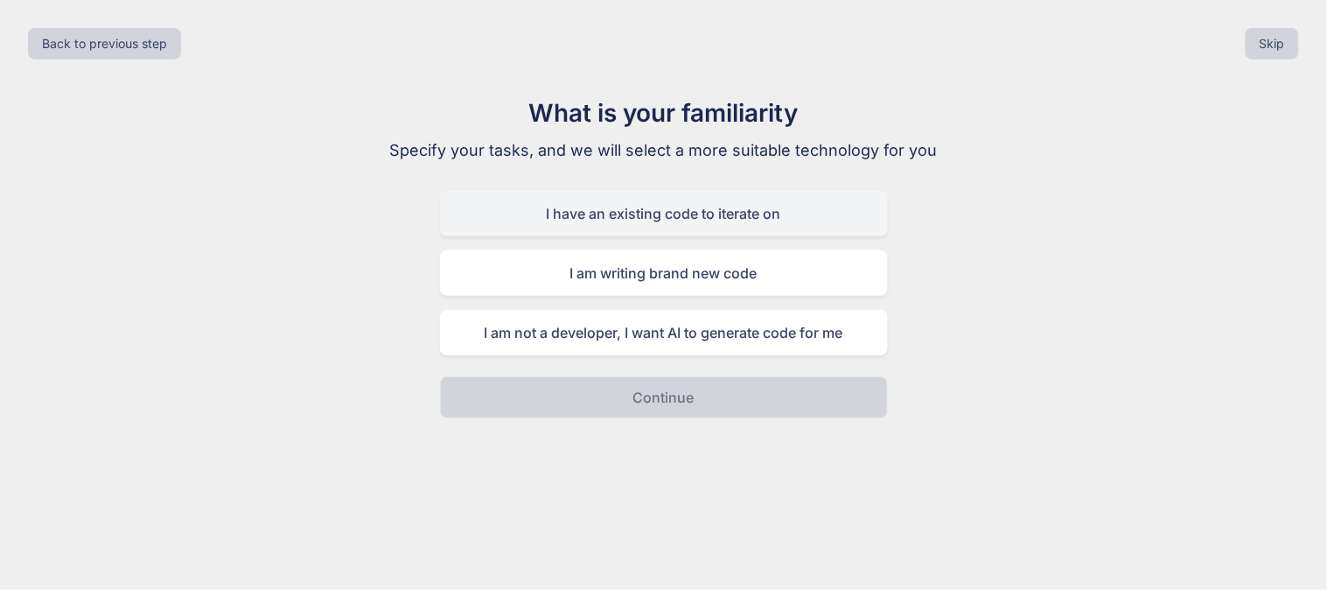
click at [645, 193] on div "I have an existing code to iterate on" at bounding box center [664, 213] width 448 height 45
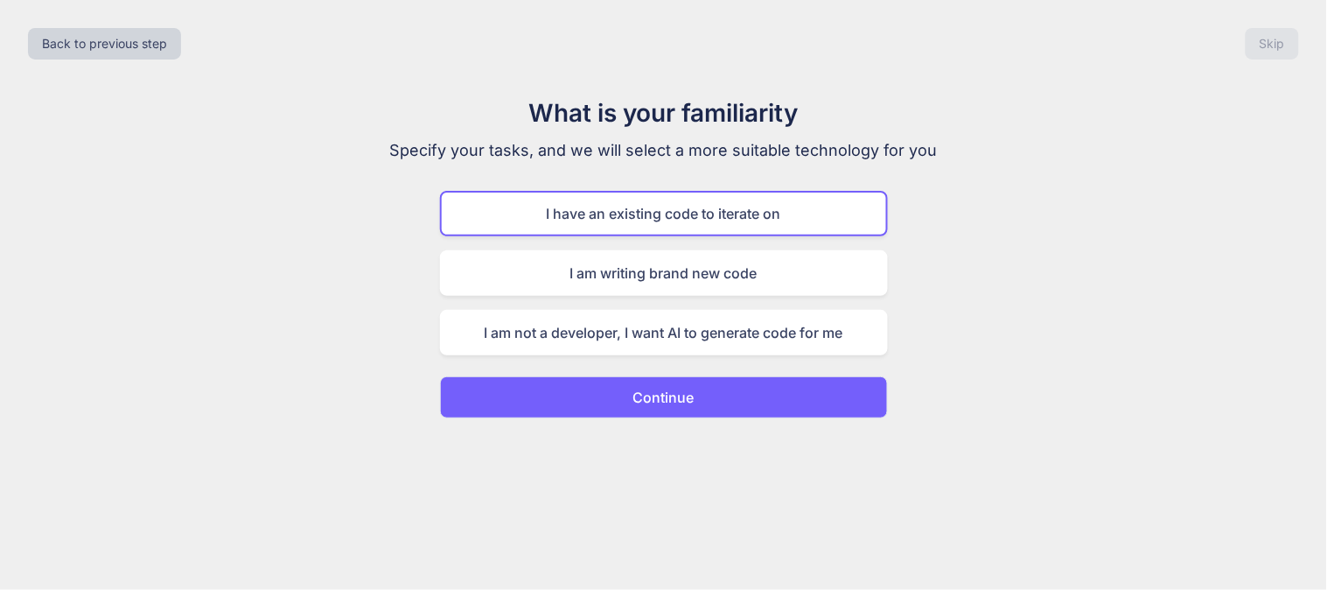
click at [650, 217] on div "I have an existing code to iterate on" at bounding box center [664, 213] width 448 height 45
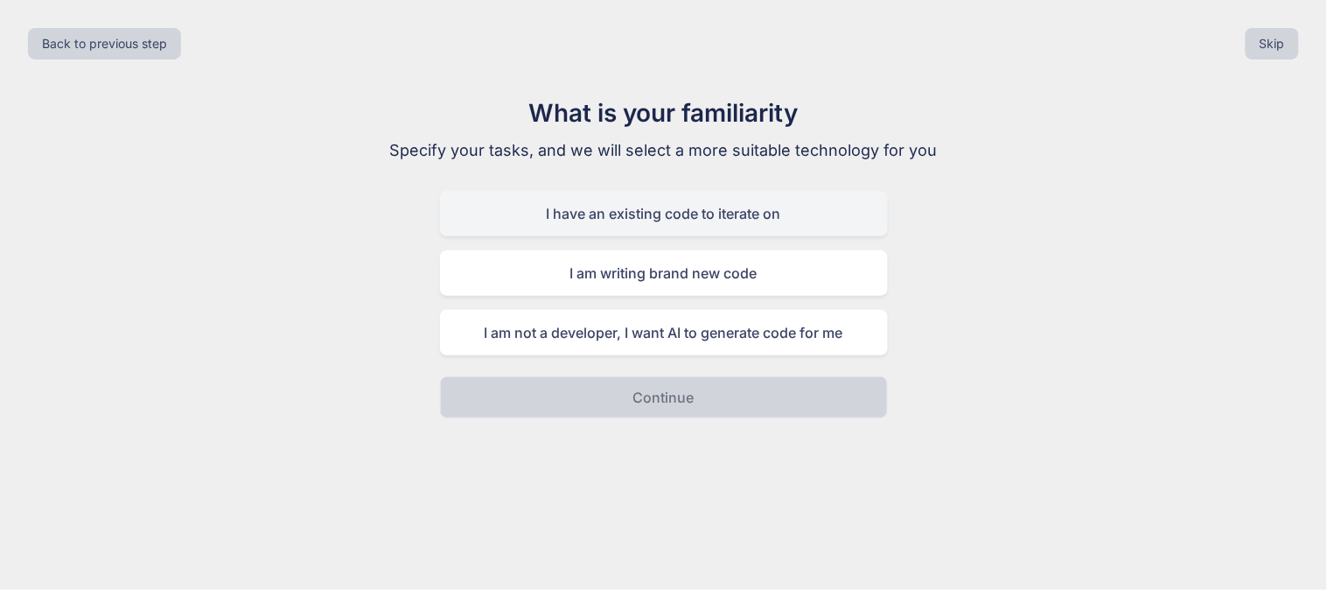
click at [689, 220] on div "I have an existing code to iterate on" at bounding box center [664, 213] width 448 height 45
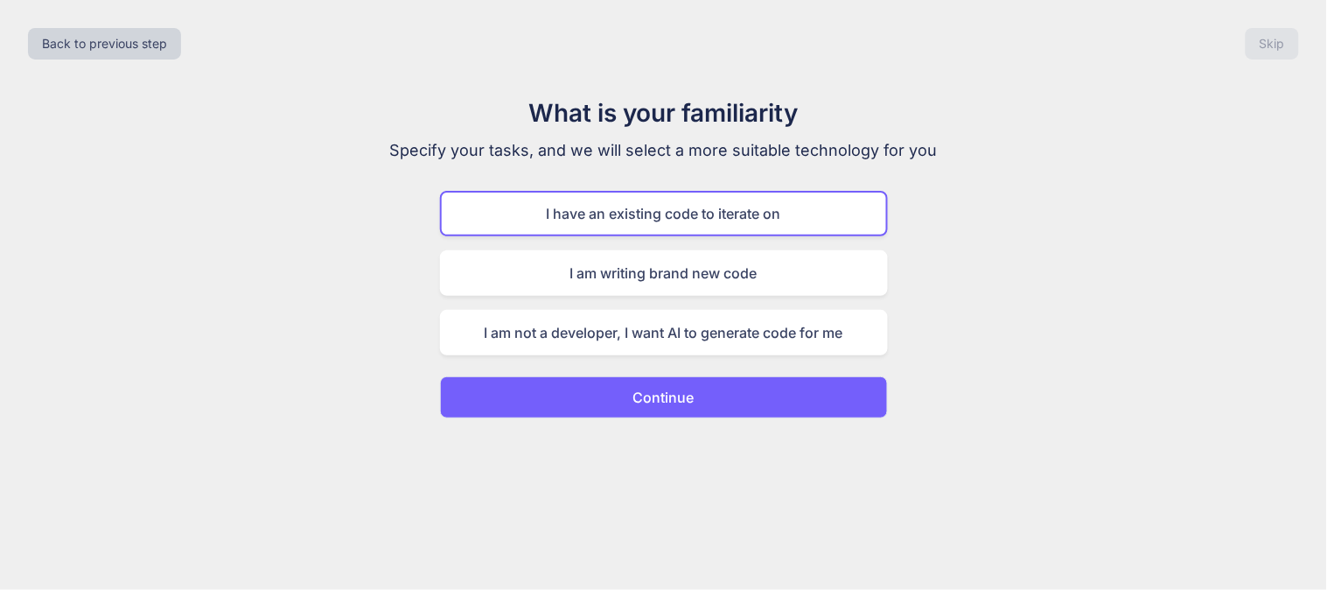
click at [698, 379] on button "Continue" at bounding box center [664, 397] width 448 height 42
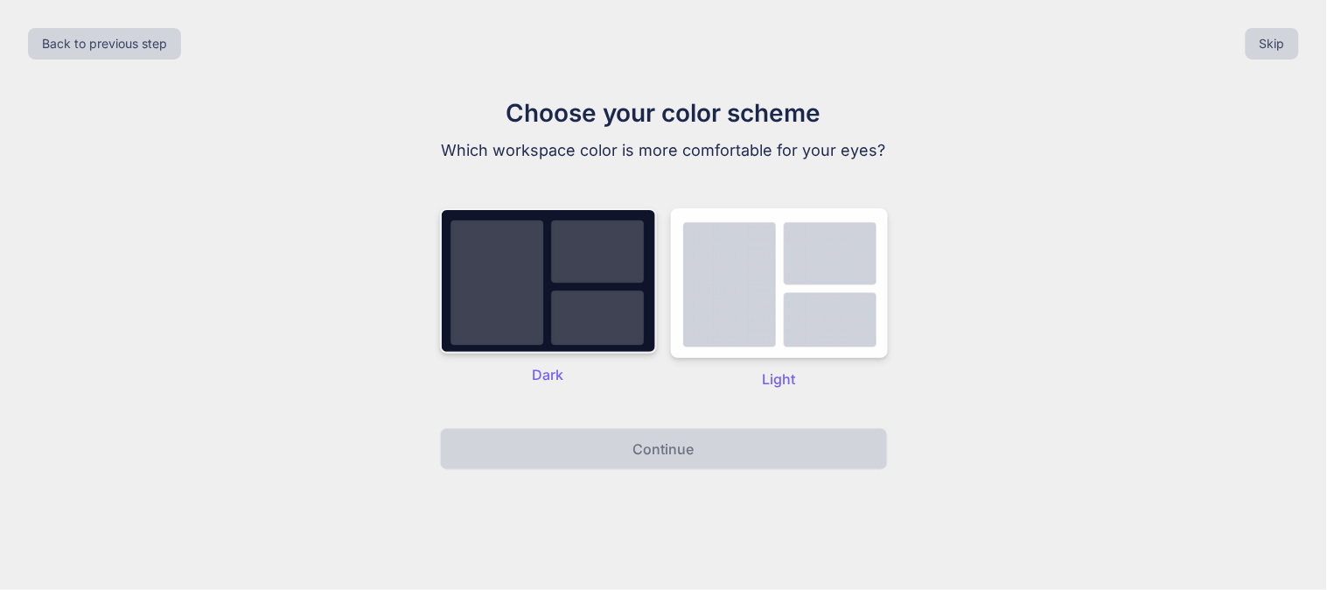
click at [587, 283] on img at bounding box center [548, 280] width 217 height 145
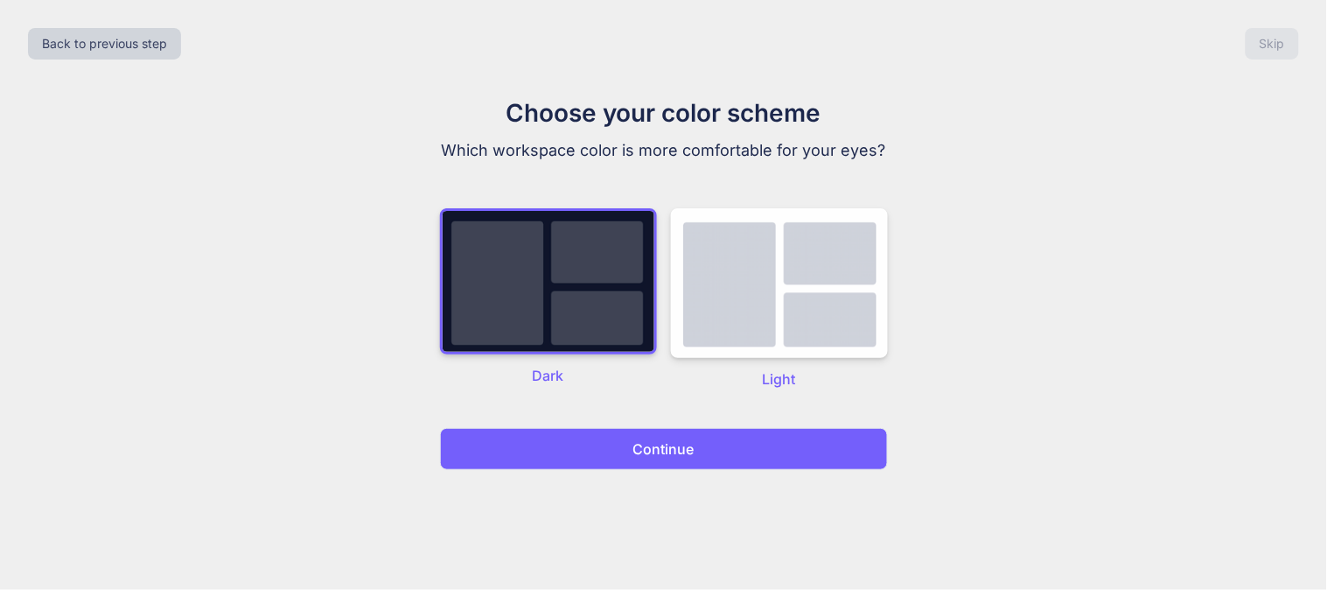
click at [663, 469] on div "Back to previous step Skip Choose your color scheme Which workspace color is mo…" at bounding box center [663, 295] width 1327 height 590
click at [663, 464] on button "Continue" at bounding box center [664, 449] width 448 height 42
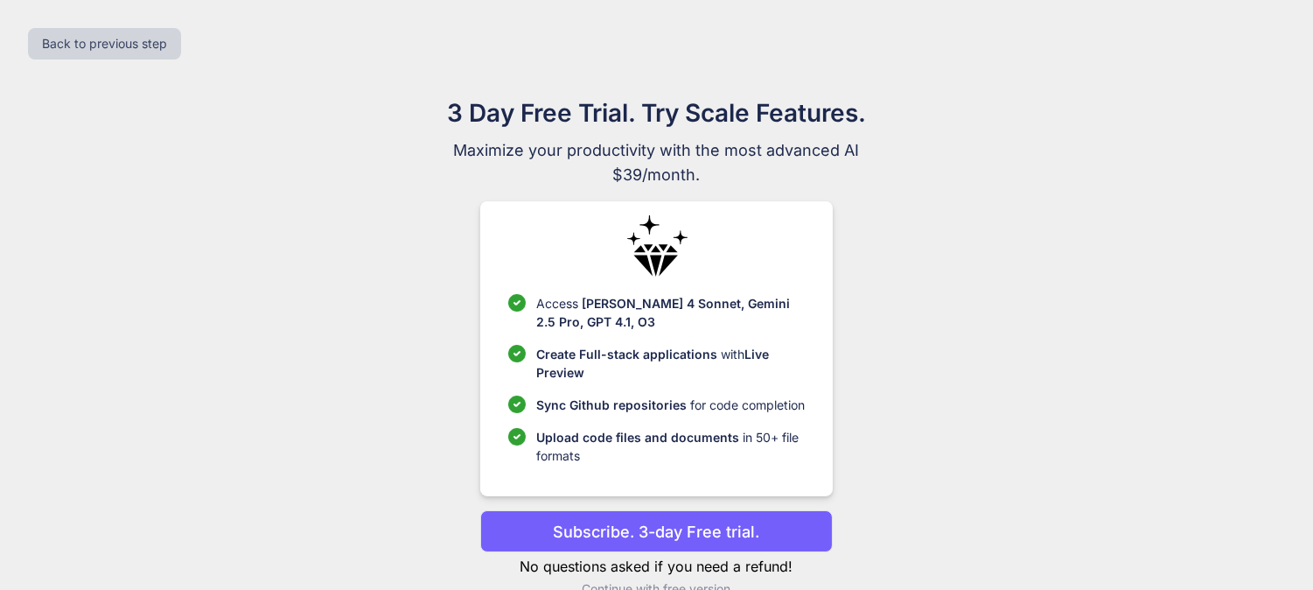
scroll to position [36, 0]
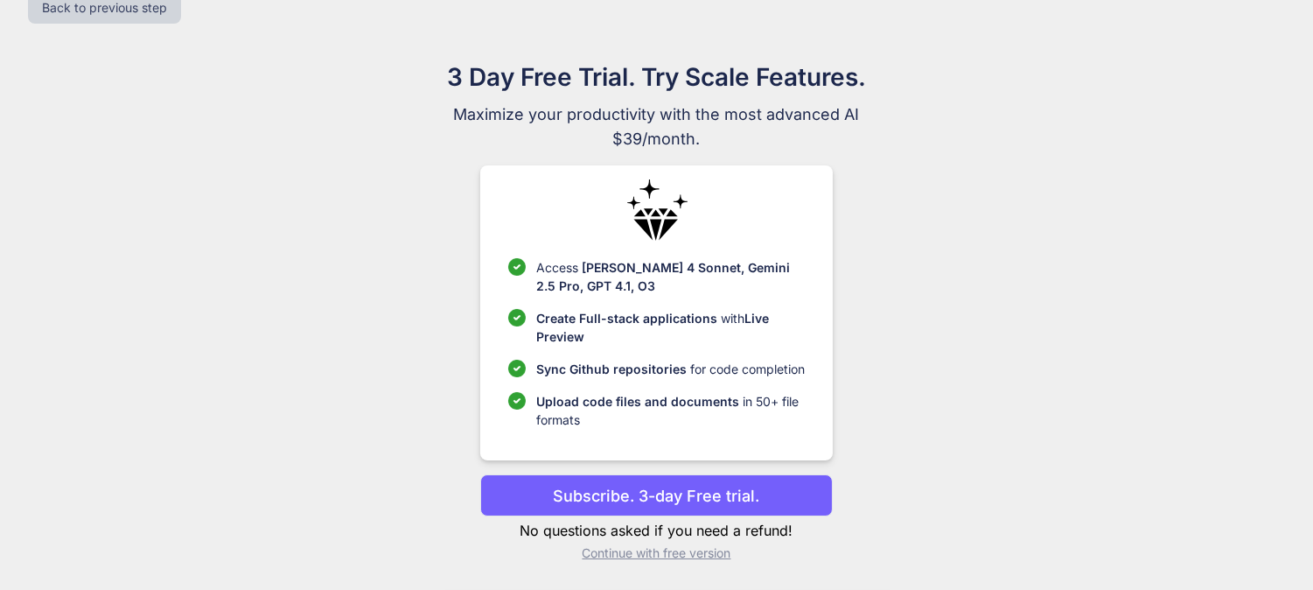
click at [649, 549] on p "Continue with free version" at bounding box center [656, 552] width 353 height 17
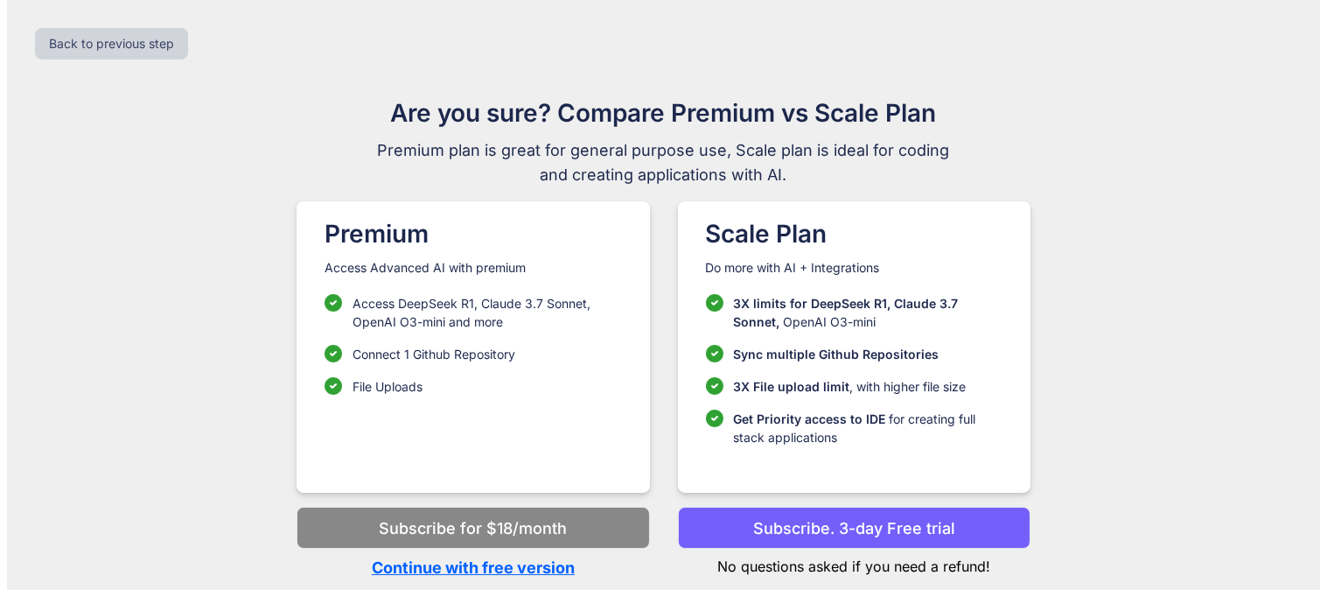
scroll to position [0, 0]
click at [500, 563] on p "Continue with free version" at bounding box center [473, 568] width 353 height 24
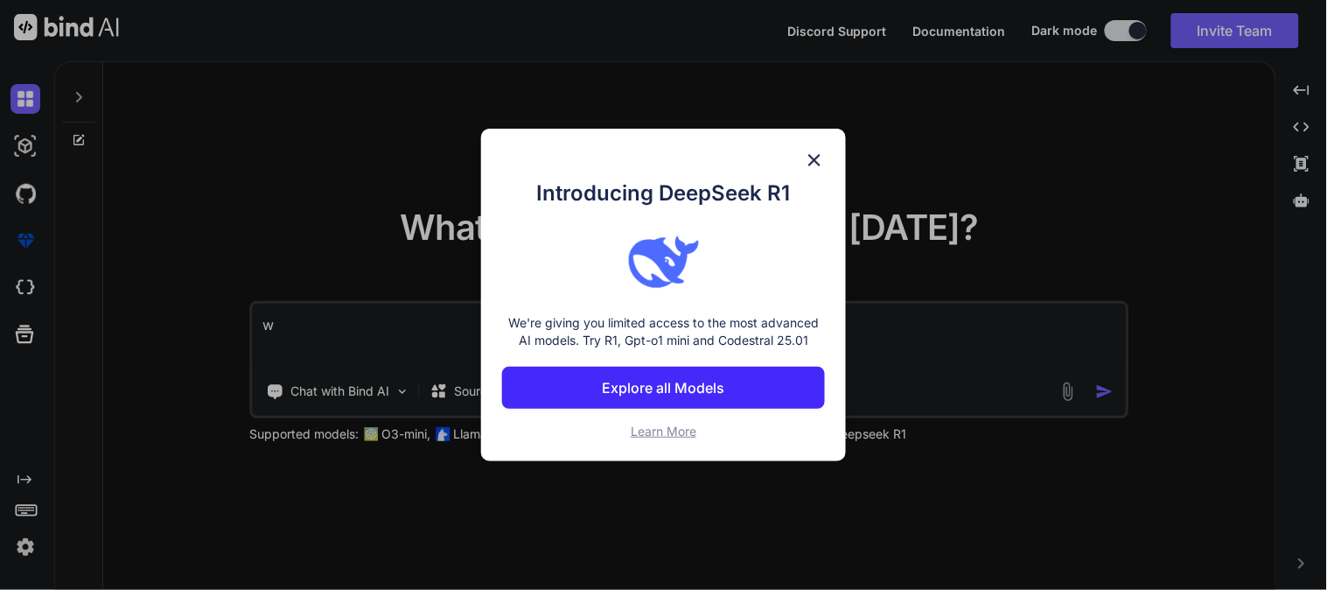
click at [671, 425] on span "Learn More" at bounding box center [664, 430] width 66 height 15
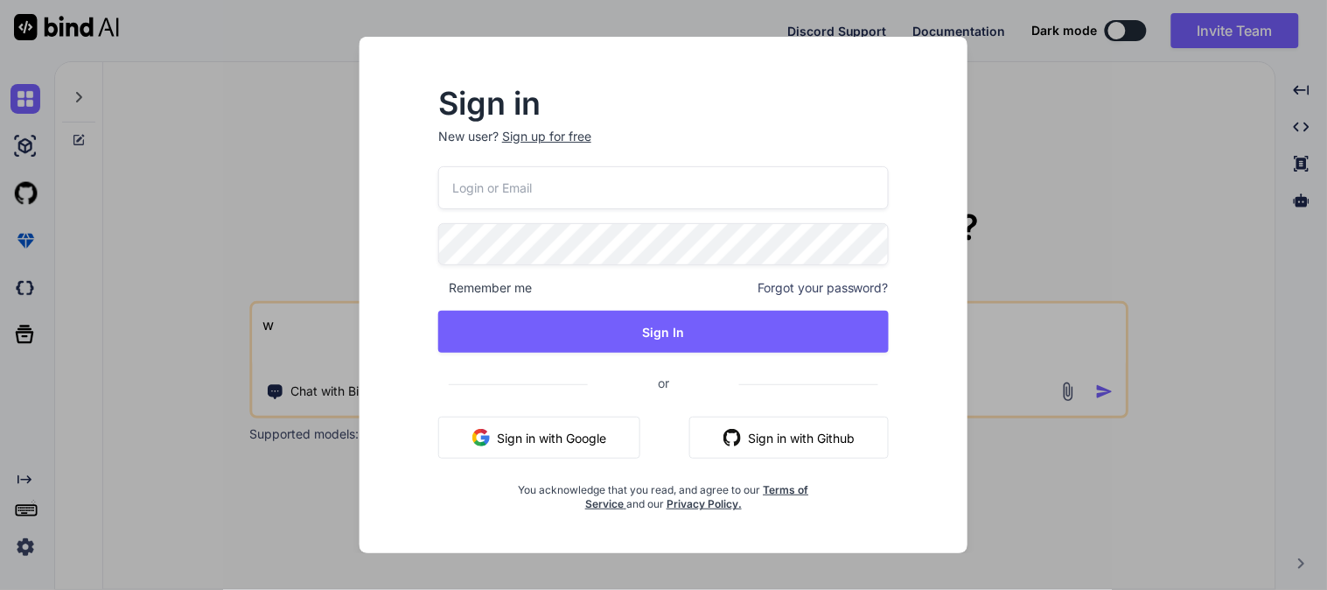
click at [598, 190] on input "email" at bounding box center [663, 187] width 451 height 43
paste input "[PERSON_NAME][EMAIL_ADDRESS][DOMAIN_NAME]"
type input "[PERSON_NAME][EMAIL_ADDRESS][DOMAIN_NAME]"
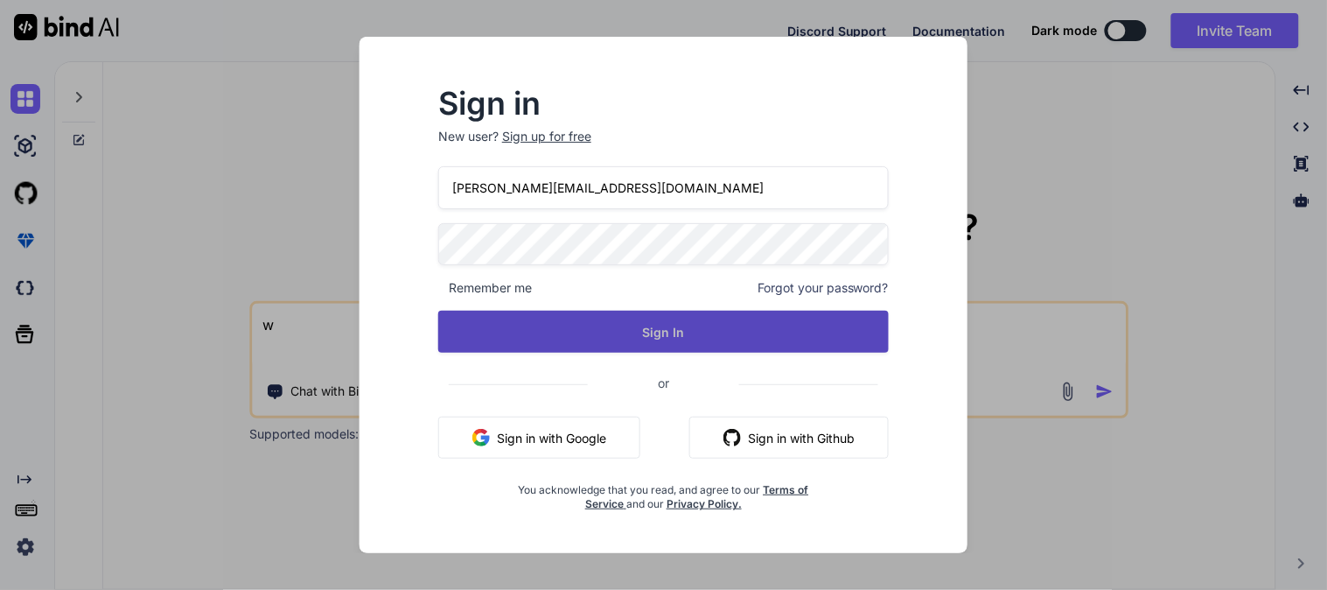
click at [663, 328] on button "Sign In" at bounding box center [663, 332] width 451 height 42
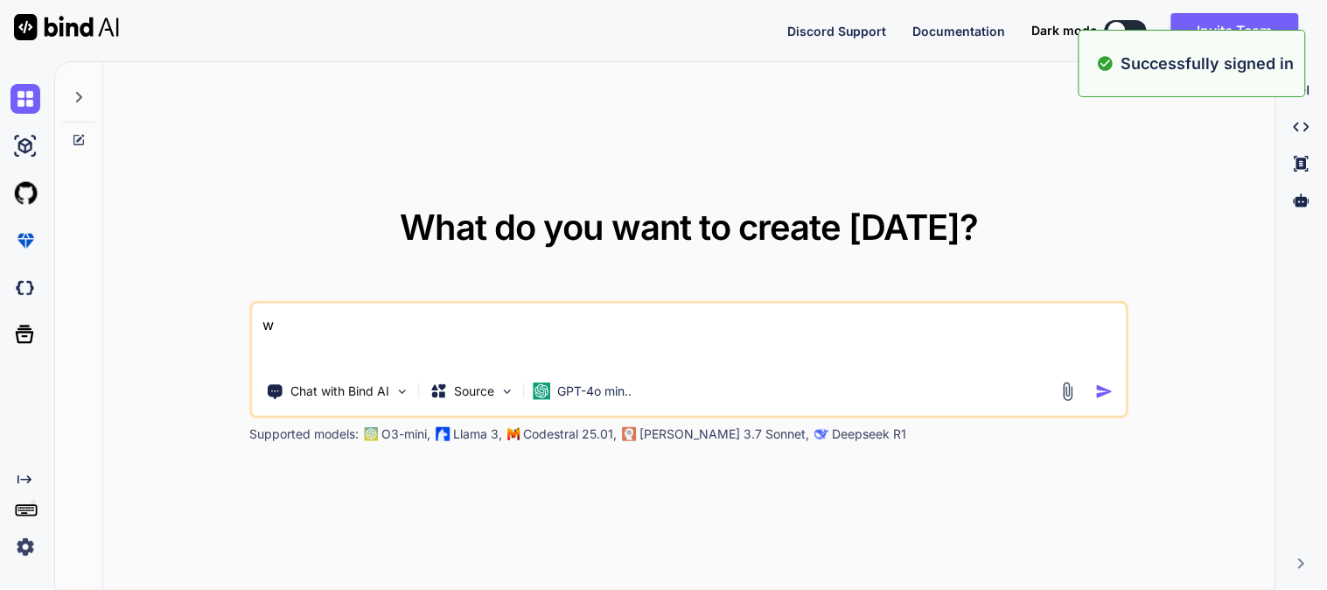
click at [663, 320] on textarea "w" at bounding box center [690, 336] width 874 height 65
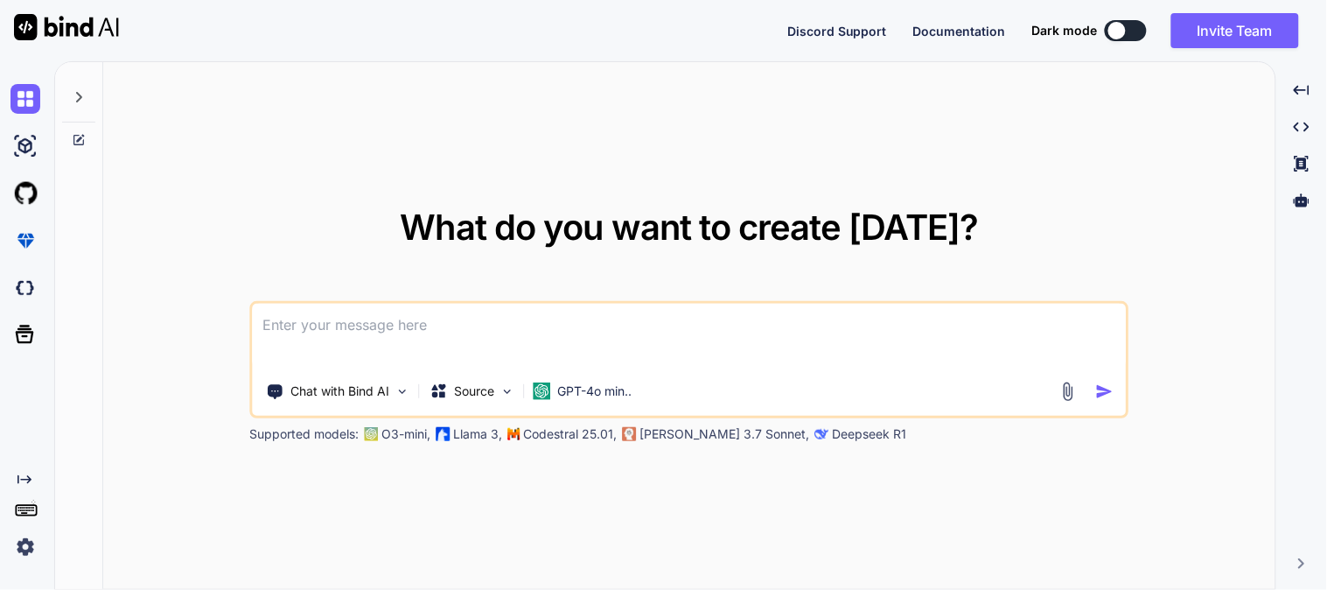
paste textarea "[PERSON_NAME][EMAIL_ADDRESS][DOMAIN_NAME]"
type textarea "[PERSON_NAME][EMAIL_ADDRESS][DOMAIN_NAME]"
paste textarea "{ "shipper" => [ "accountNumber" => "208163058", "address" => [ "streetLines" =…"
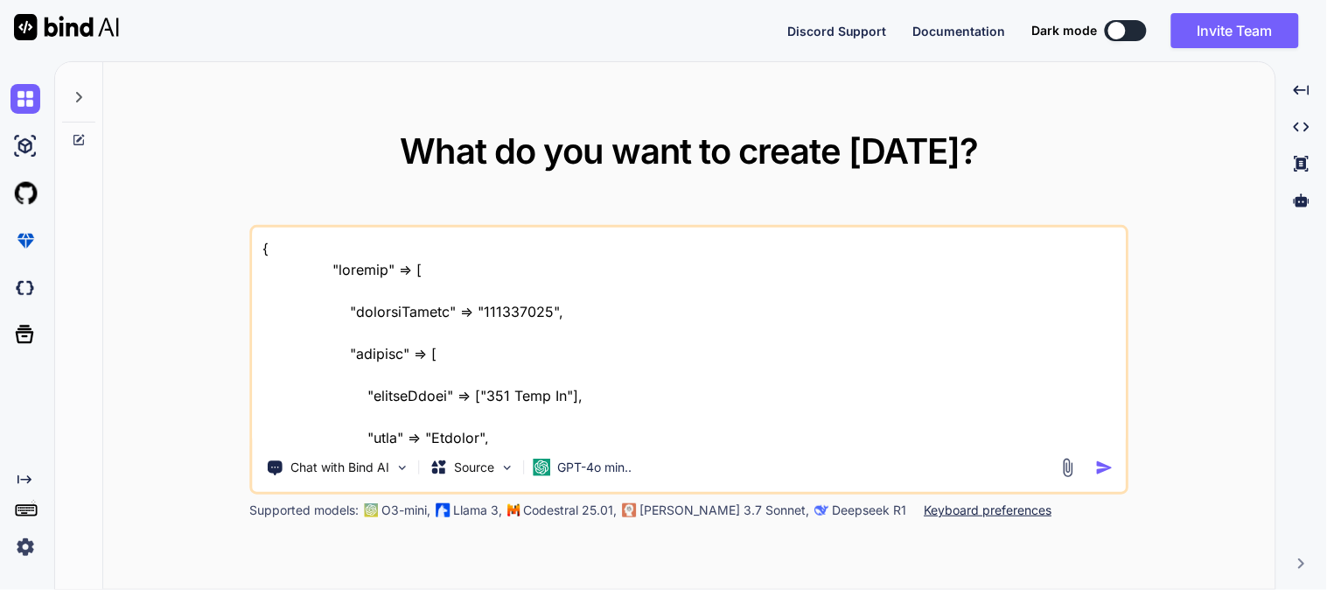
scroll to position [989, 0]
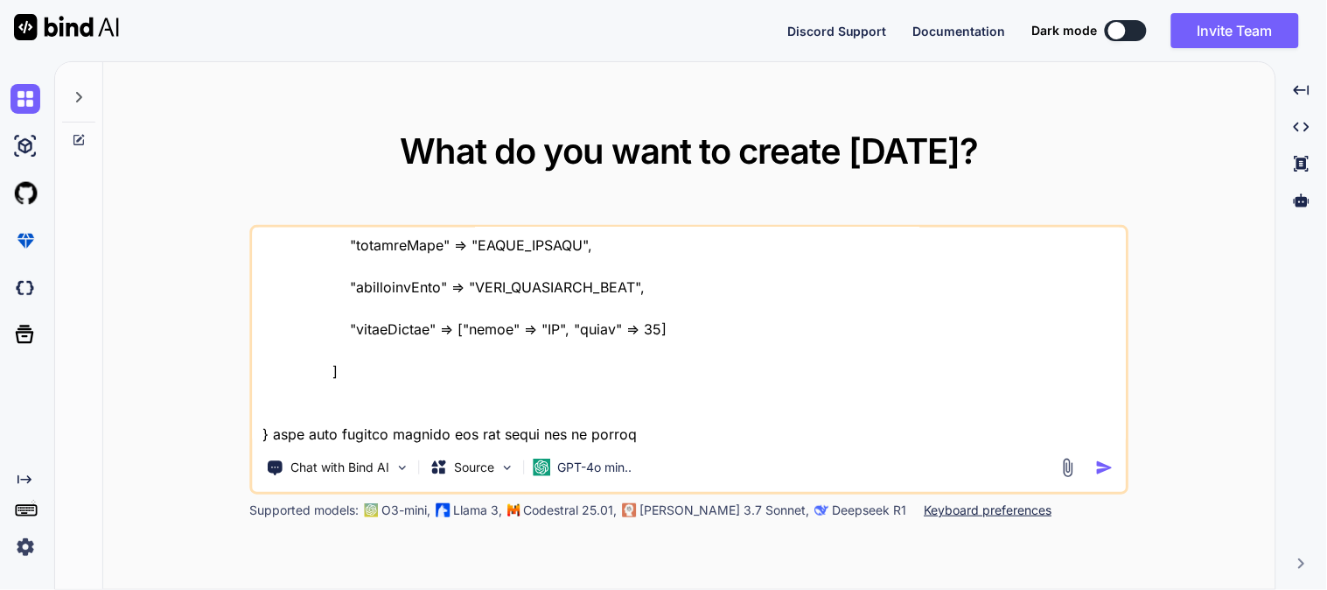
type textarea "{ "shipper" => [ "accountNumber" => "208163058", "address" => [ "streetLines" =…"
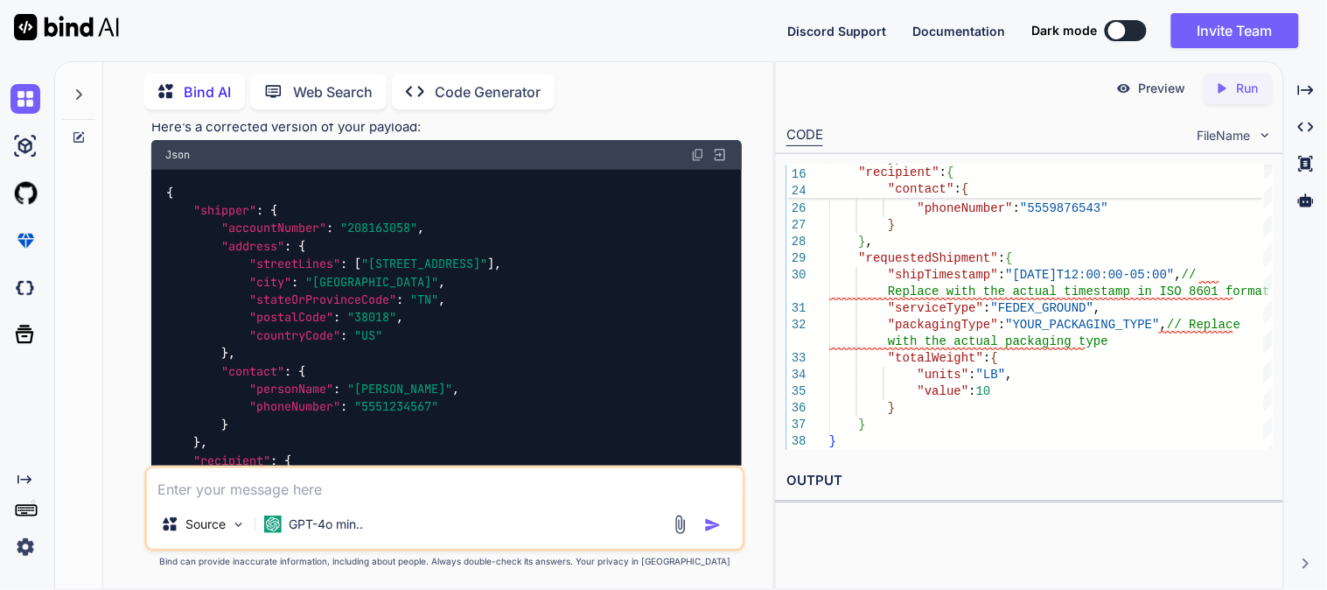
scroll to position [280, 0]
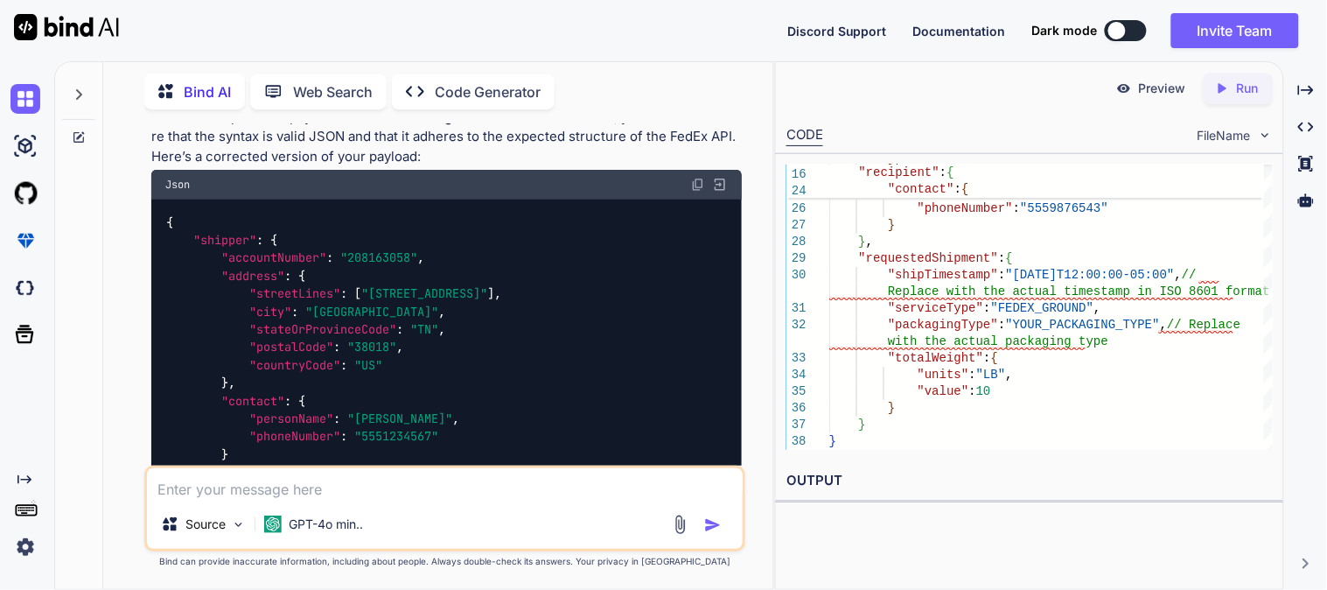
click at [697, 181] on img at bounding box center [698, 185] width 14 height 14
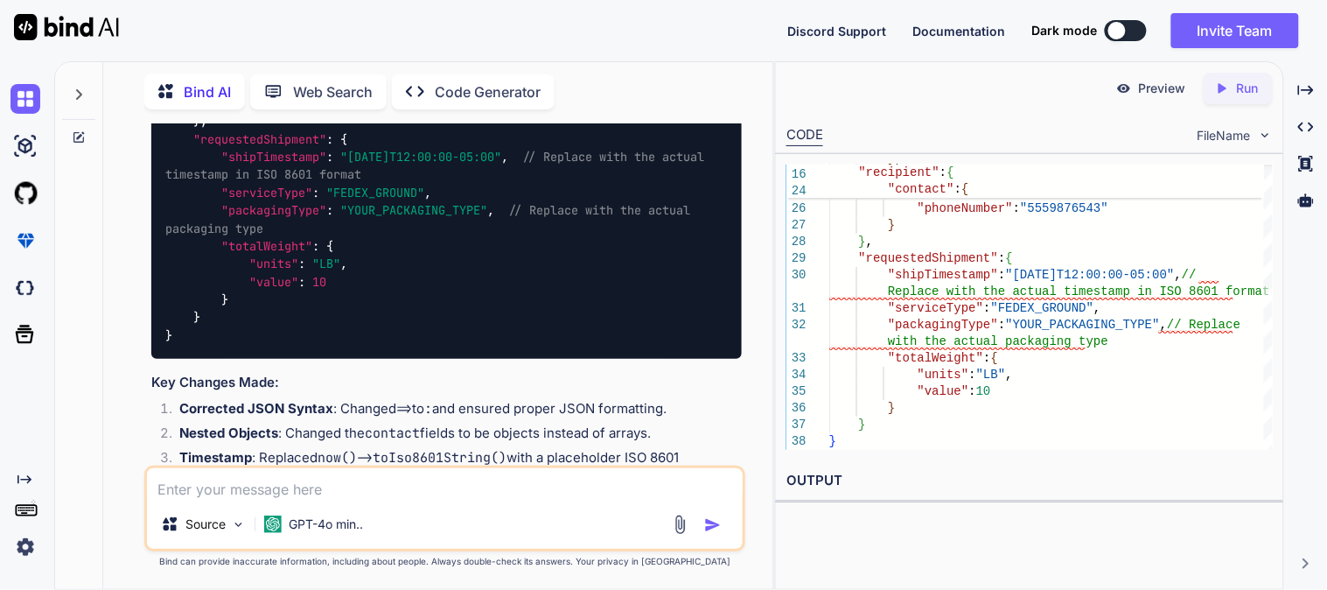
scroll to position [1155, 0]
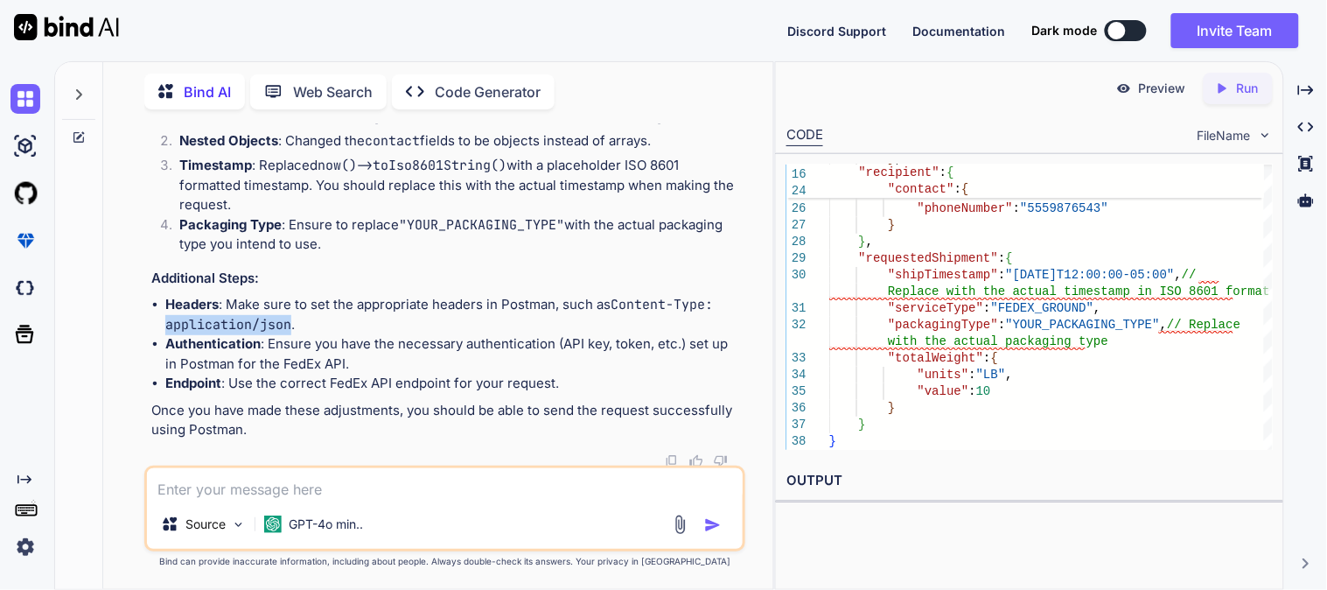
drag, startPoint x: 167, startPoint y: 322, endPoint x: 289, endPoint y: 329, distance: 121.8
click at [289, 329] on code "Content-Type: application/json" at bounding box center [443, 315] width 556 height 38
copy code "application/json"
click at [434, 491] on textarea at bounding box center [445, 483] width 596 height 31
paste textarea "{ "transactionId": "176b0eb3-9723-44ab-9583-d5eb5403502e", "errors": [ { "code"…"
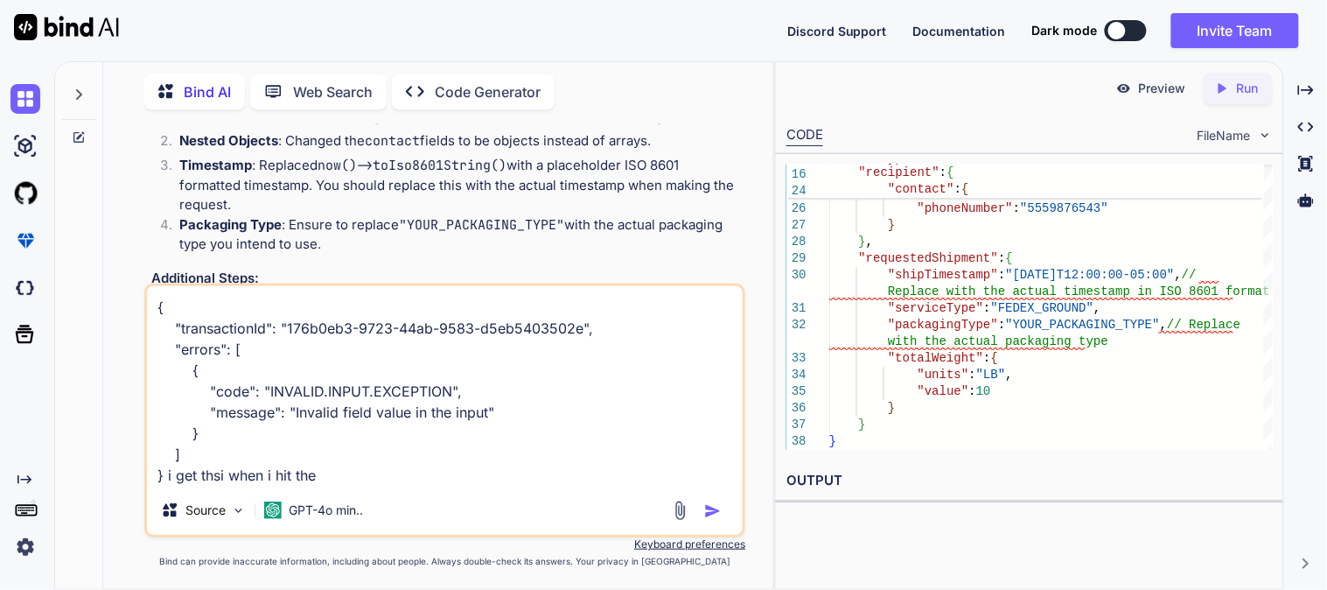
paste textarea "[URL][DOMAIN_NAME]"
type textarea "{ "transactionId": "176b0eb3-9723-44ab-9583-d5eb5403502e", "errors": [ { "code"…"
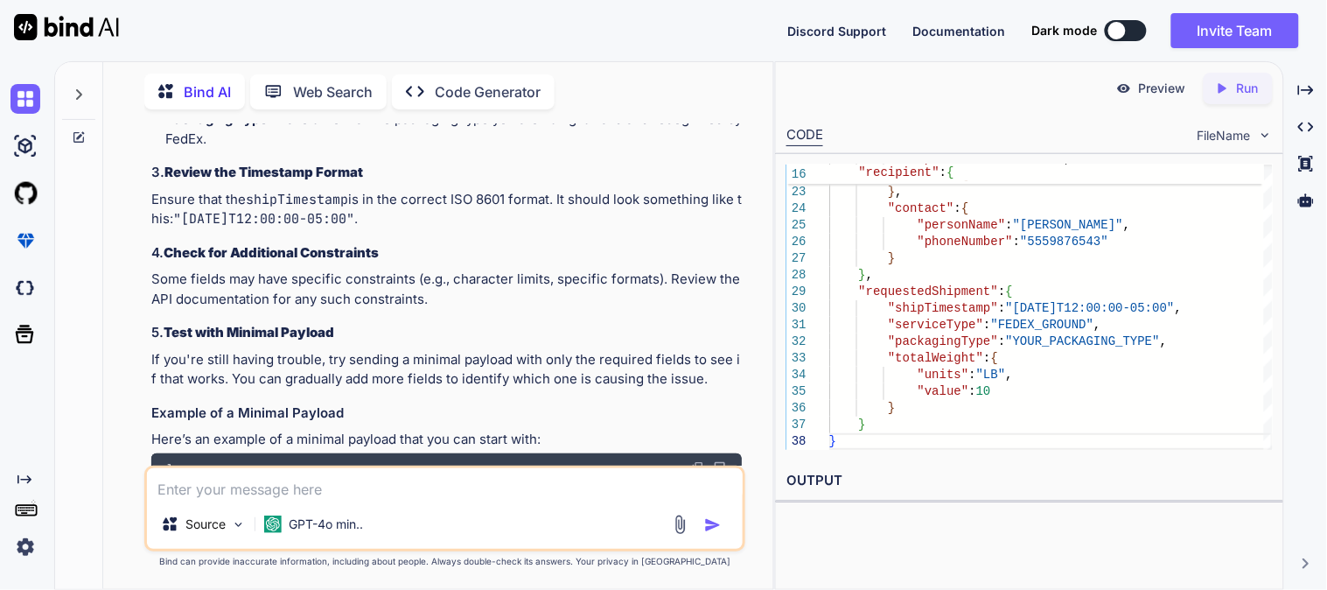
scroll to position [2210, 0]
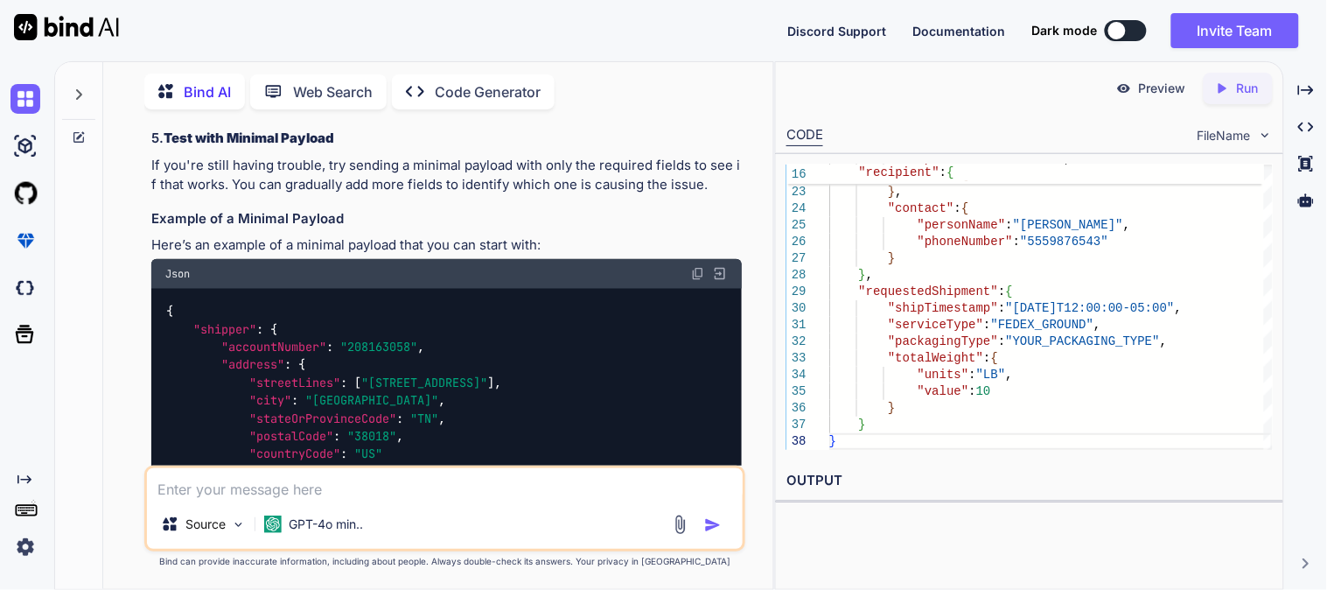
click at [700, 269] on img at bounding box center [698, 274] width 14 height 14
click at [508, 507] on div "Source GPT-4o min.." at bounding box center [445, 528] width 596 height 42
click at [505, 497] on textarea at bounding box center [445, 483] width 596 height 31
paste textarea "422 Unprocessable Entity"
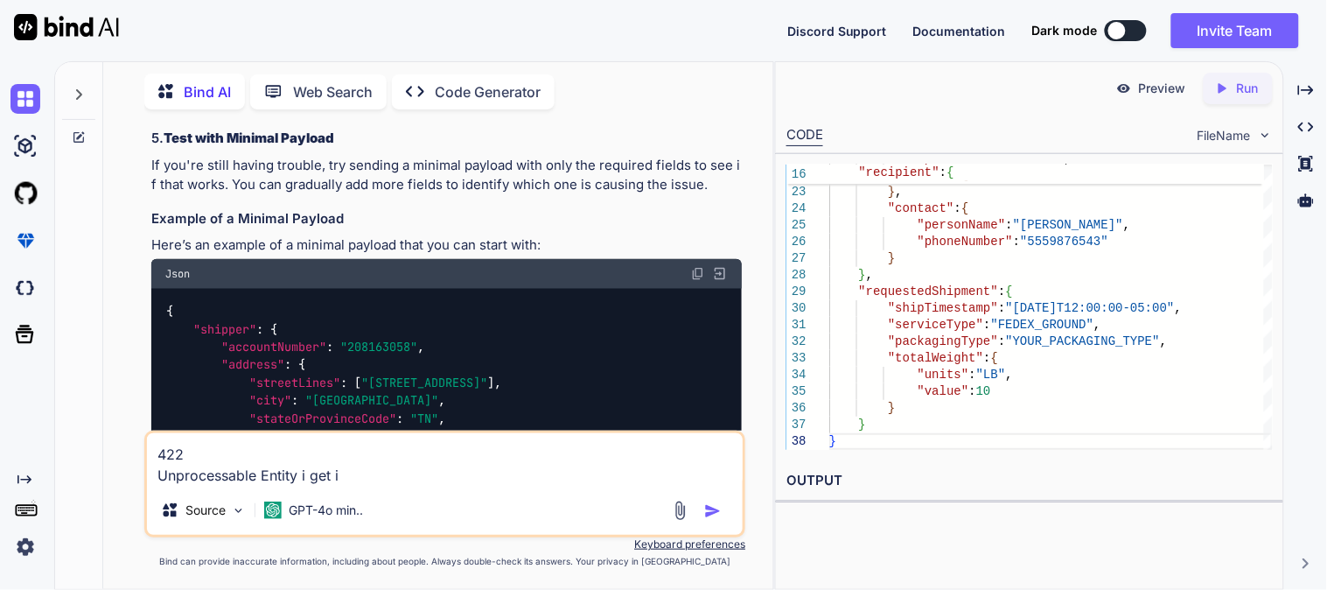
type textarea "422 Unprocessable Entity i get it"
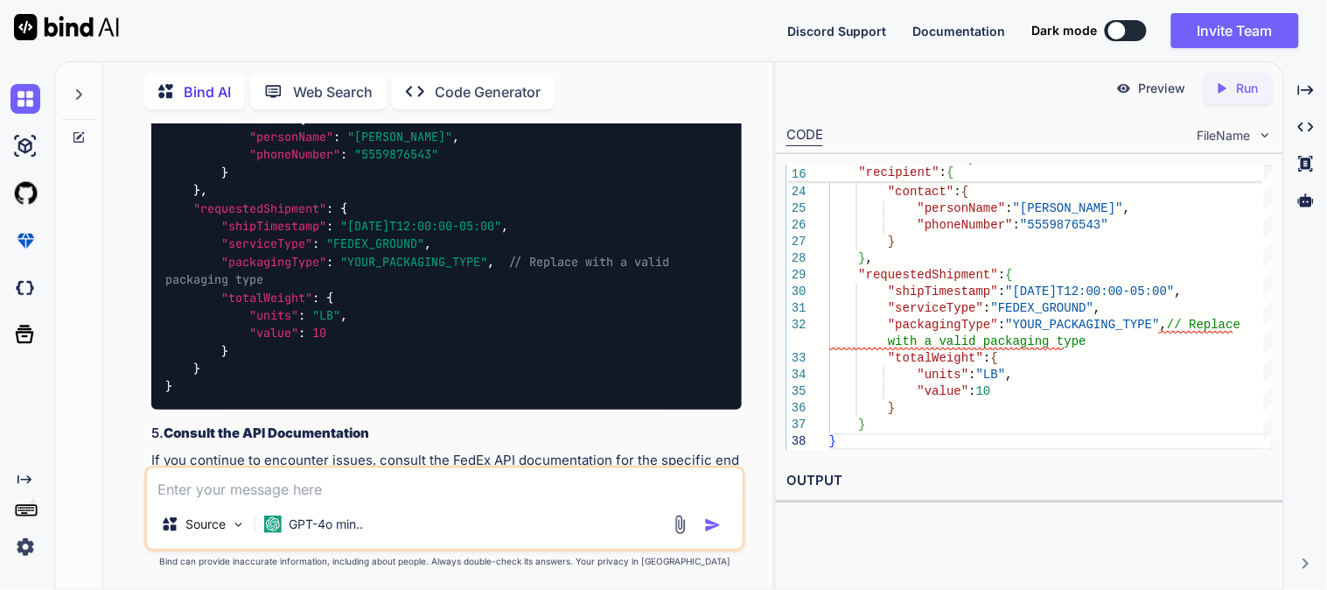
scroll to position [4650, 0]
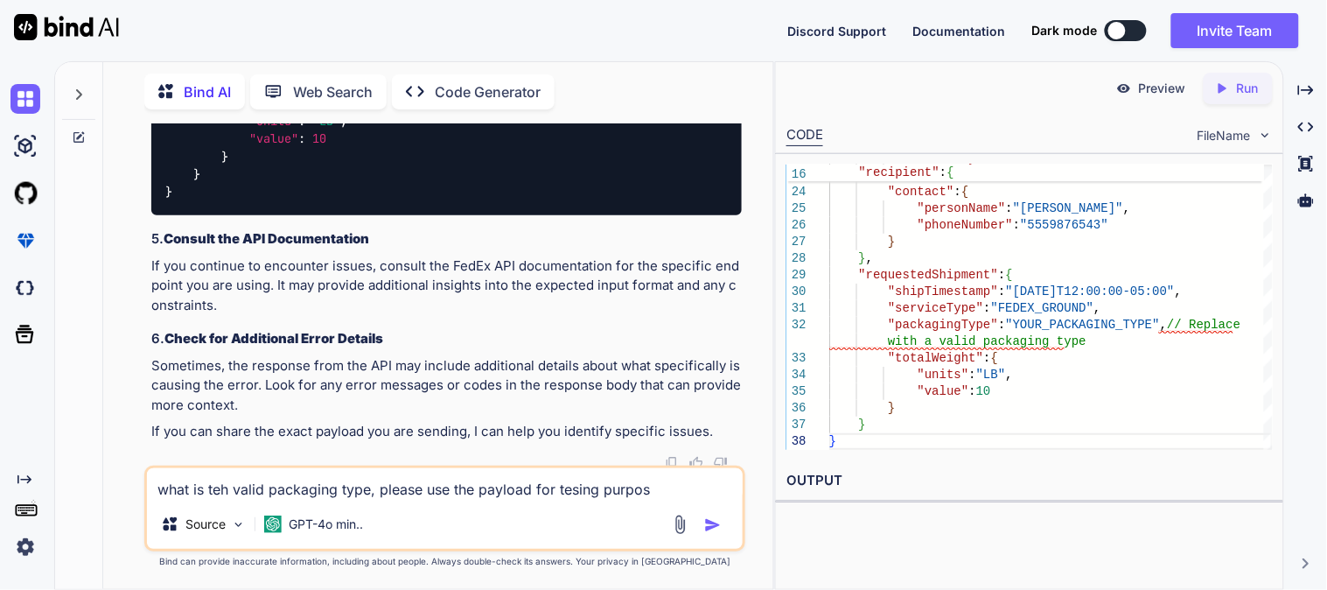
type textarea "what is teh valid packaging type, please use the payload for tesing purpose"
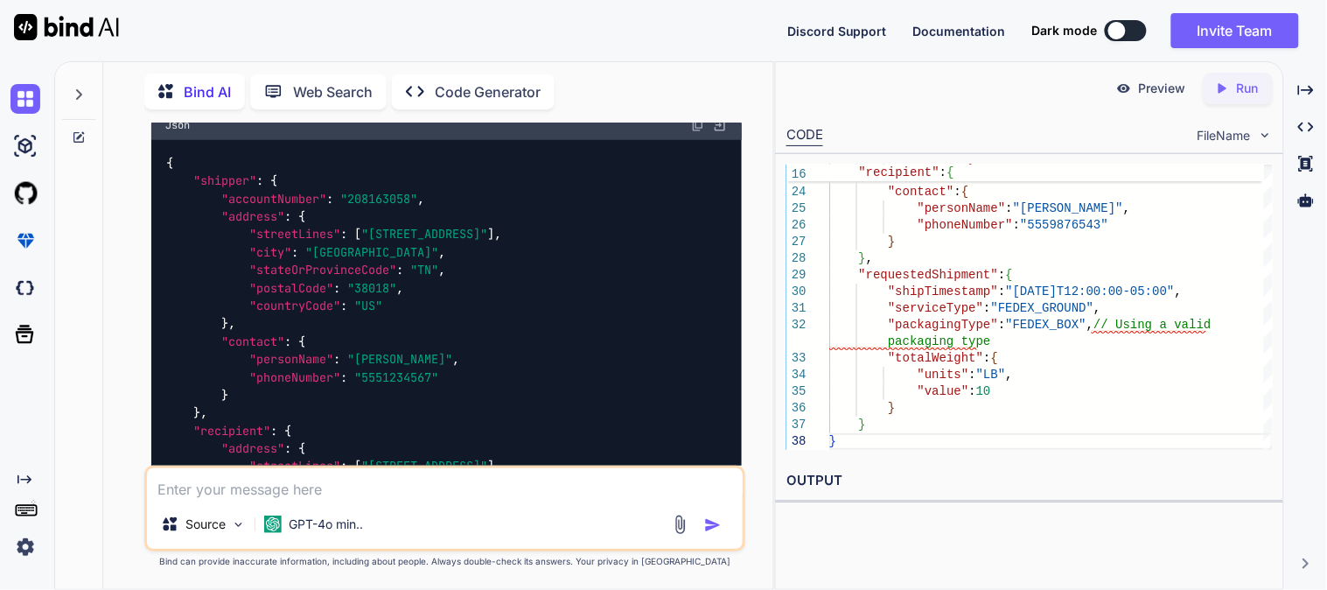
scroll to position [5264, 0]
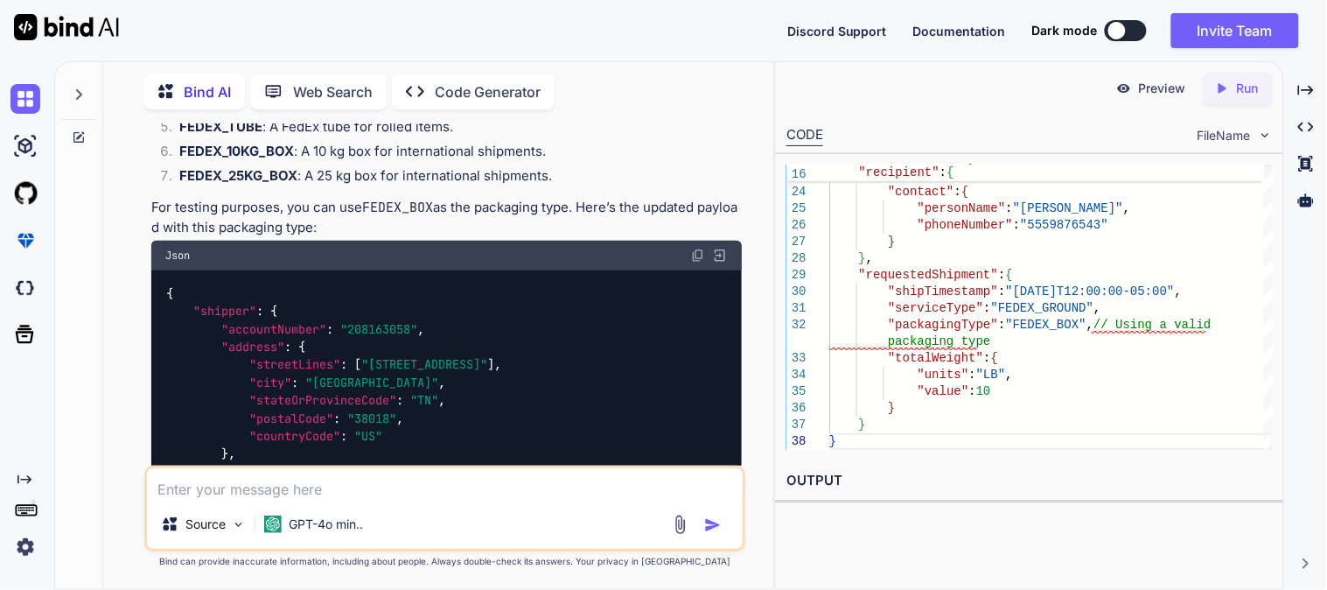
click at [696, 256] on img at bounding box center [698, 255] width 14 height 14
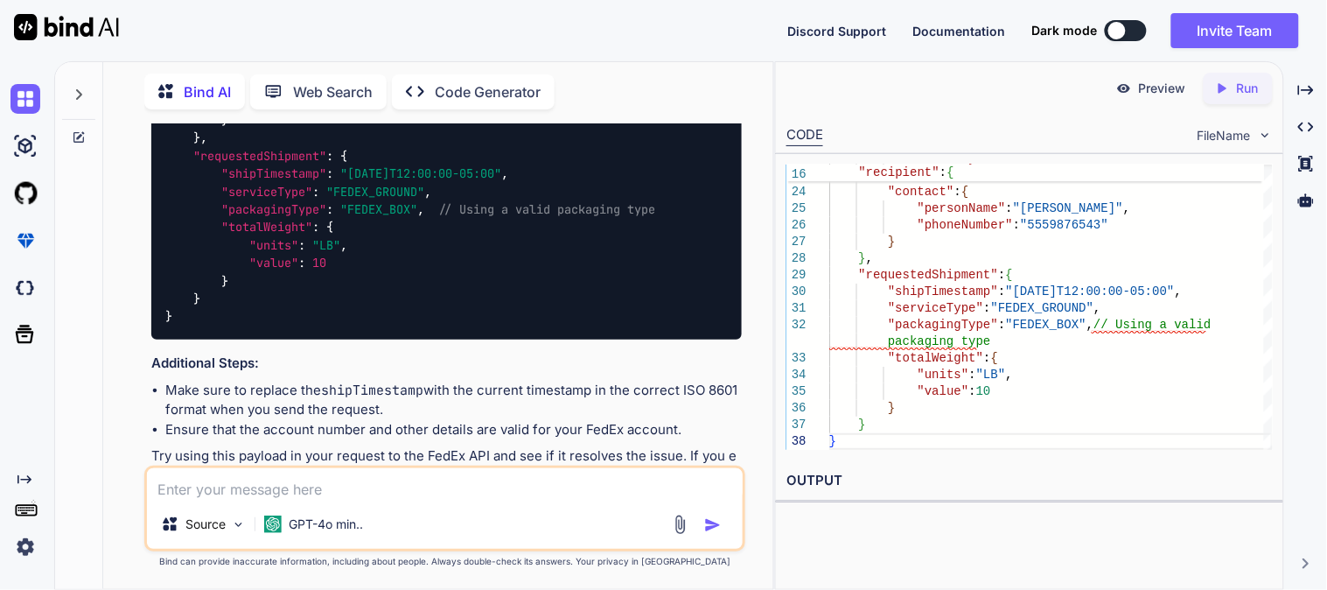
scroll to position [5945, 0]
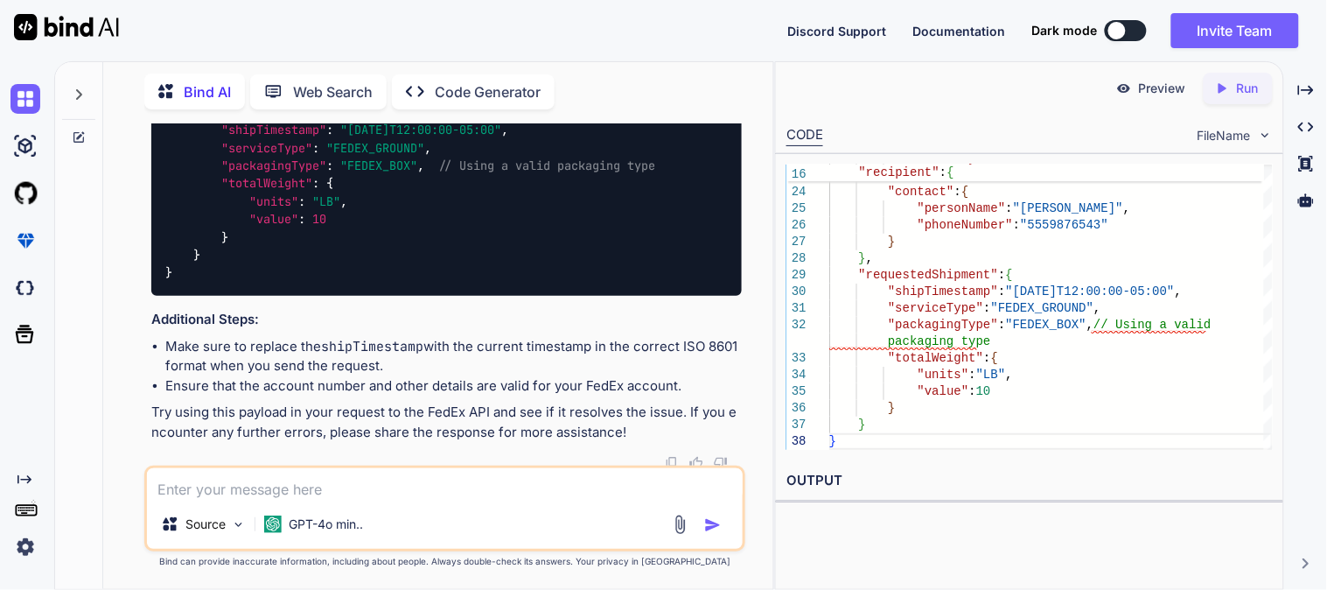
click at [408, 487] on textarea at bounding box center [445, 483] width 596 height 31
paste textarea "422 Unprocessable Entity"
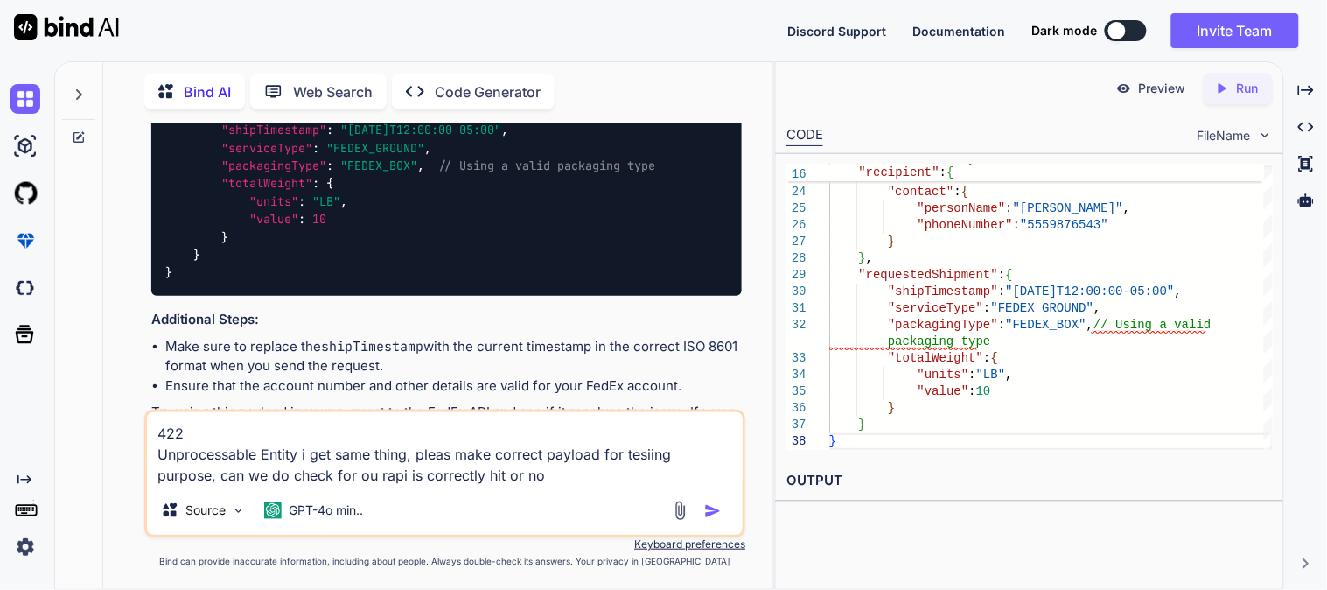
type textarea "422 Unprocessable Entity i get same thing, pleas make correct payload for tesii…"
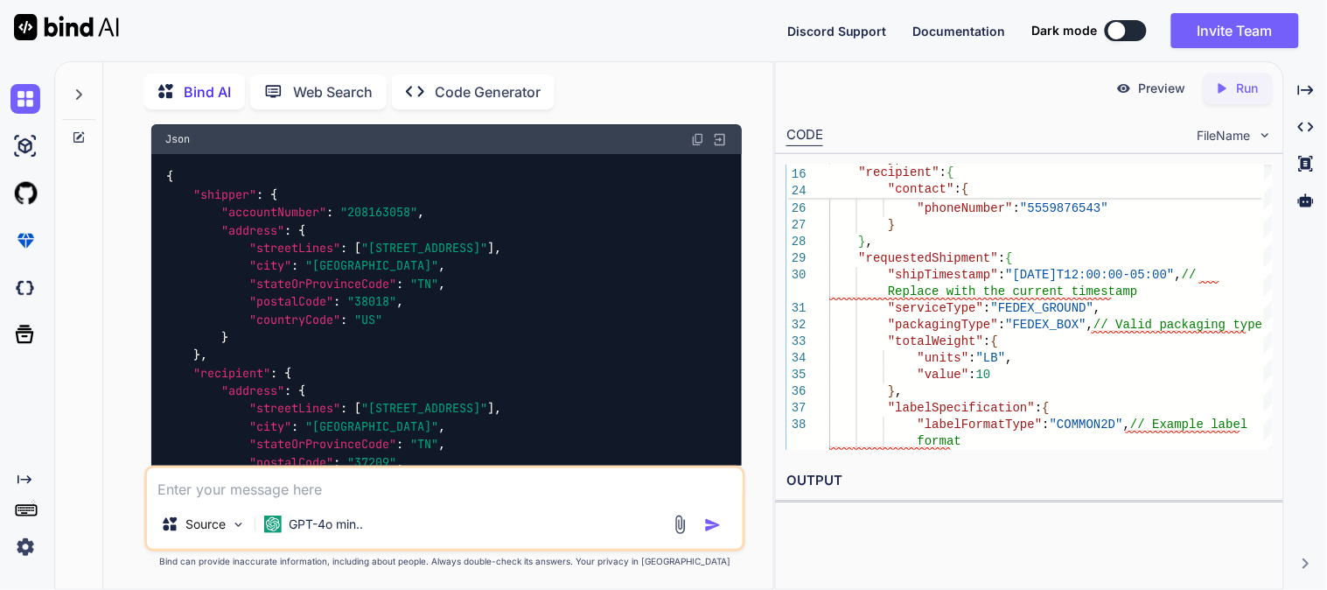
scroll to position [7752, 0]
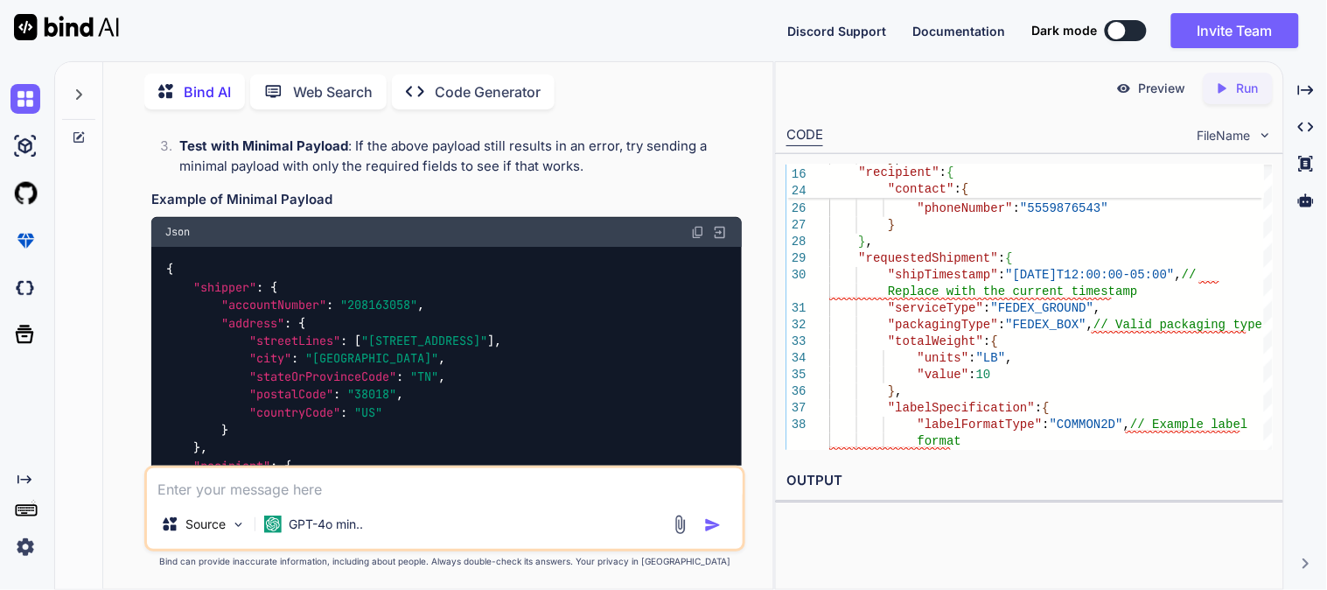
click at [697, 229] on img at bounding box center [698, 232] width 14 height 14
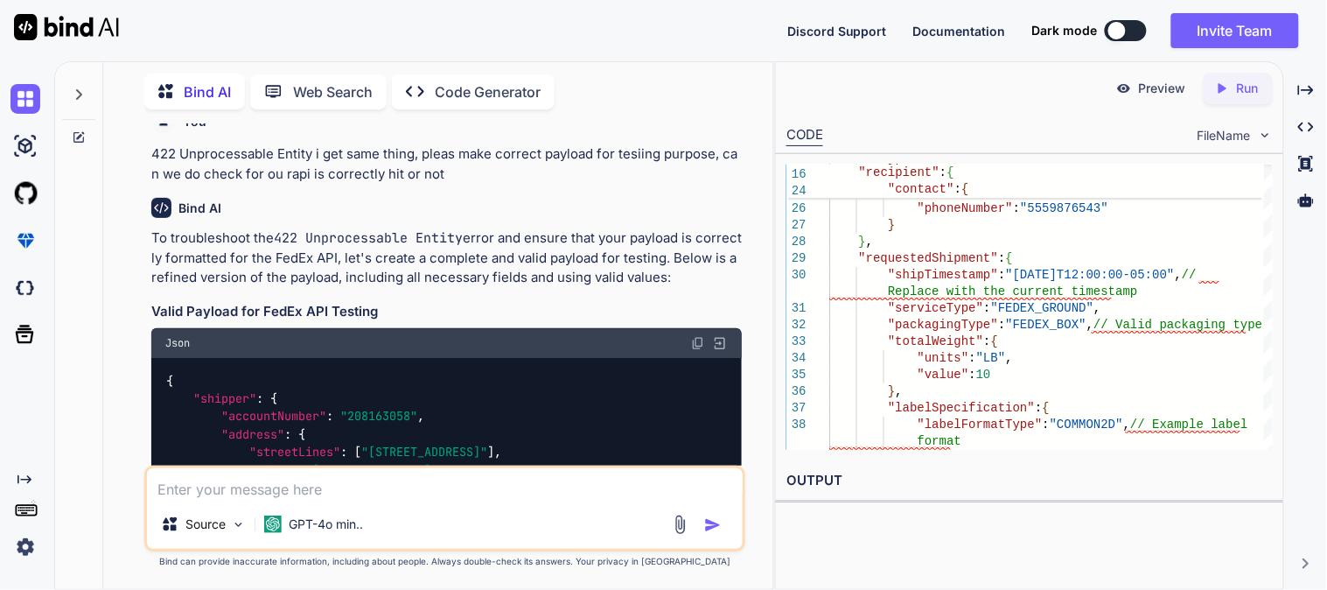
scroll to position [6294, 0]
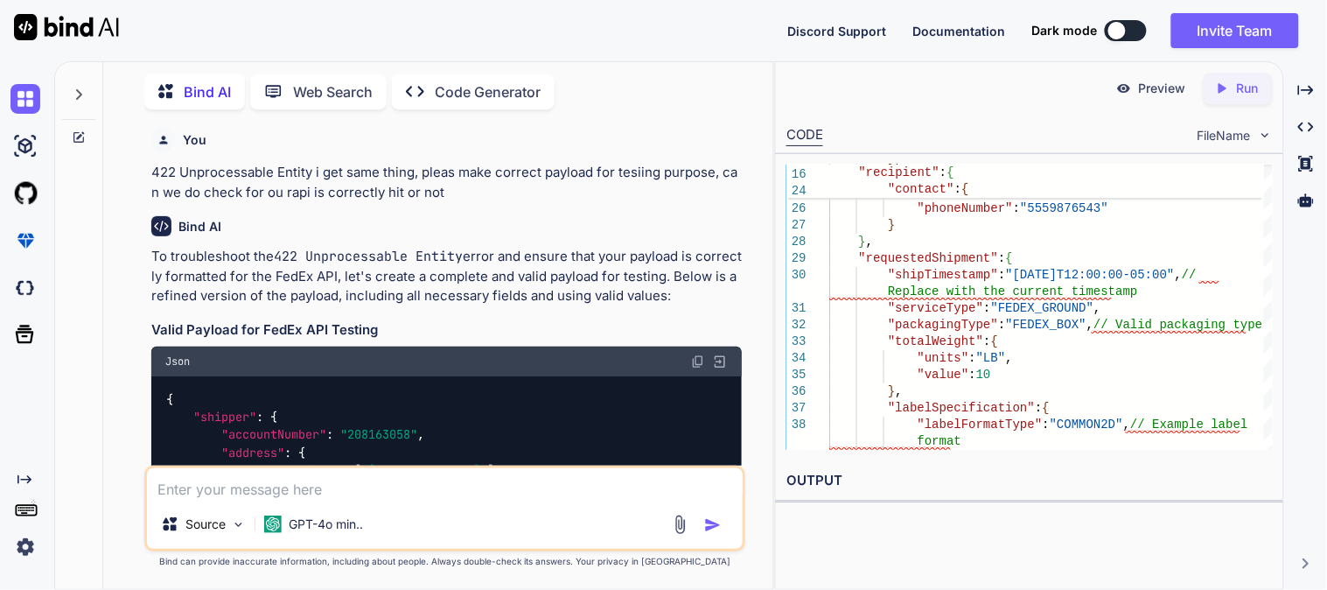
click at [694, 363] on img at bounding box center [698, 361] width 14 height 14
click at [695, 360] on img at bounding box center [698, 361] width 14 height 14
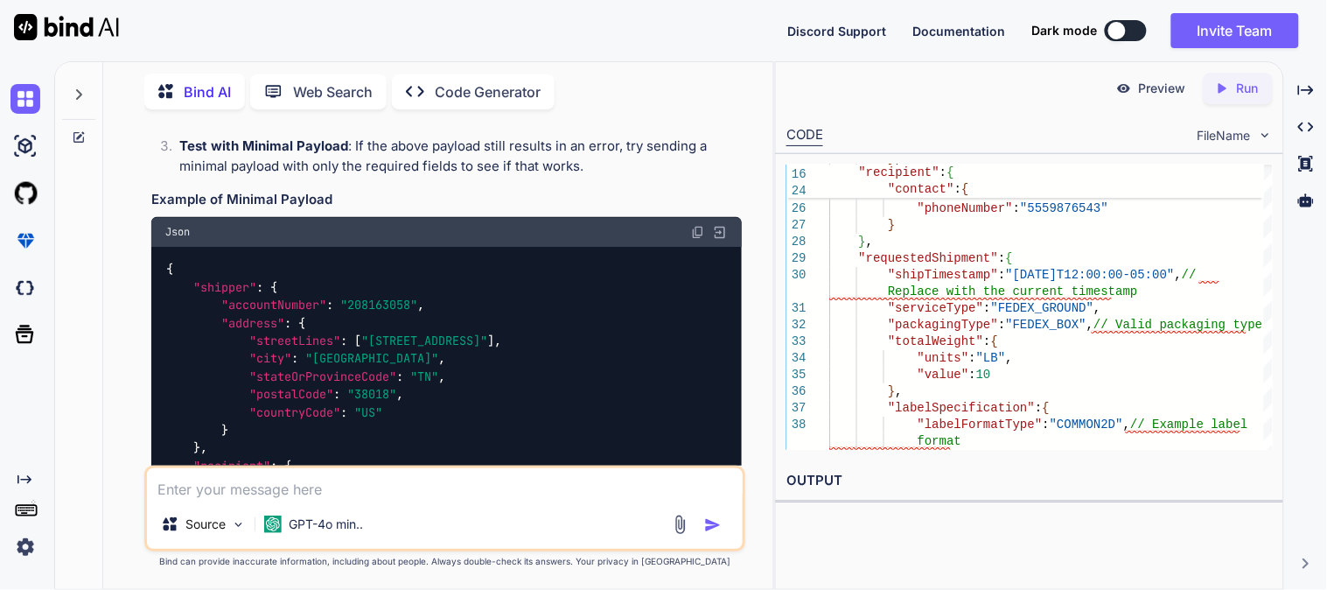
scroll to position [7460, 0]
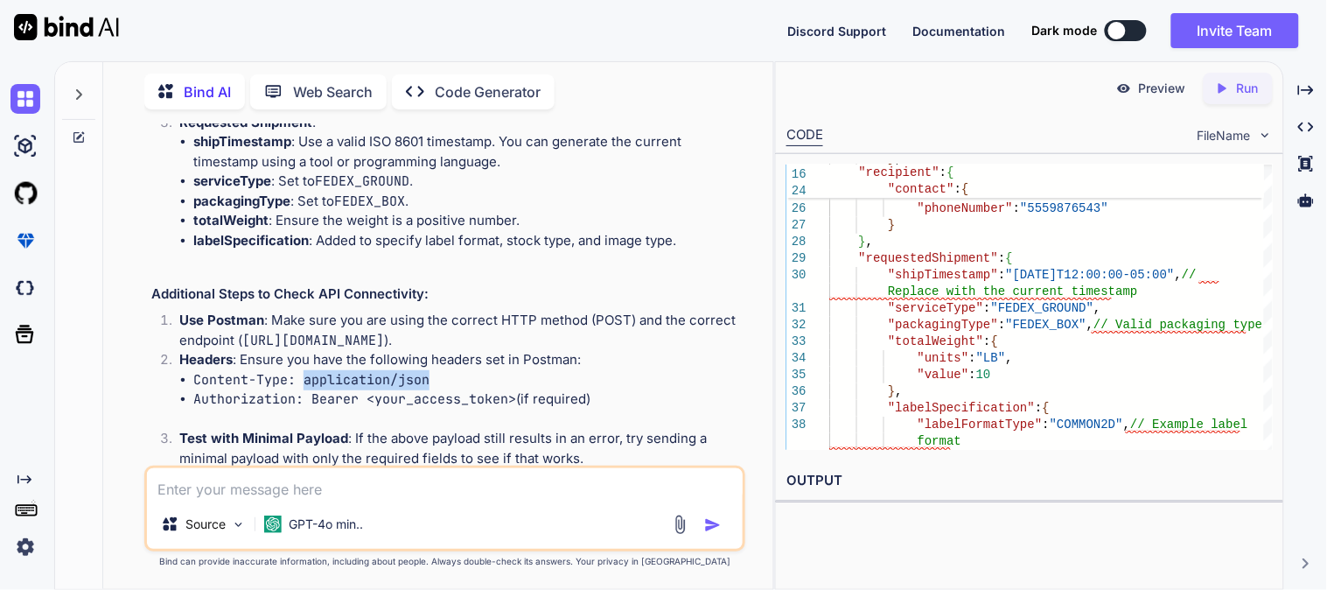
drag, startPoint x: 304, startPoint y: 380, endPoint x: 432, endPoint y: 379, distance: 128.6
click at [432, 379] on li "Content-Type: application/json" at bounding box center [467, 380] width 549 height 20
copy code "application/json"
click at [327, 479] on textarea at bounding box center [445, 483] width 596 height 31
paste textarea "{ "transactionId": "7cec4305-e9af-4573-87dc-98ada1fe1aea", "errors": [ { "code"…"
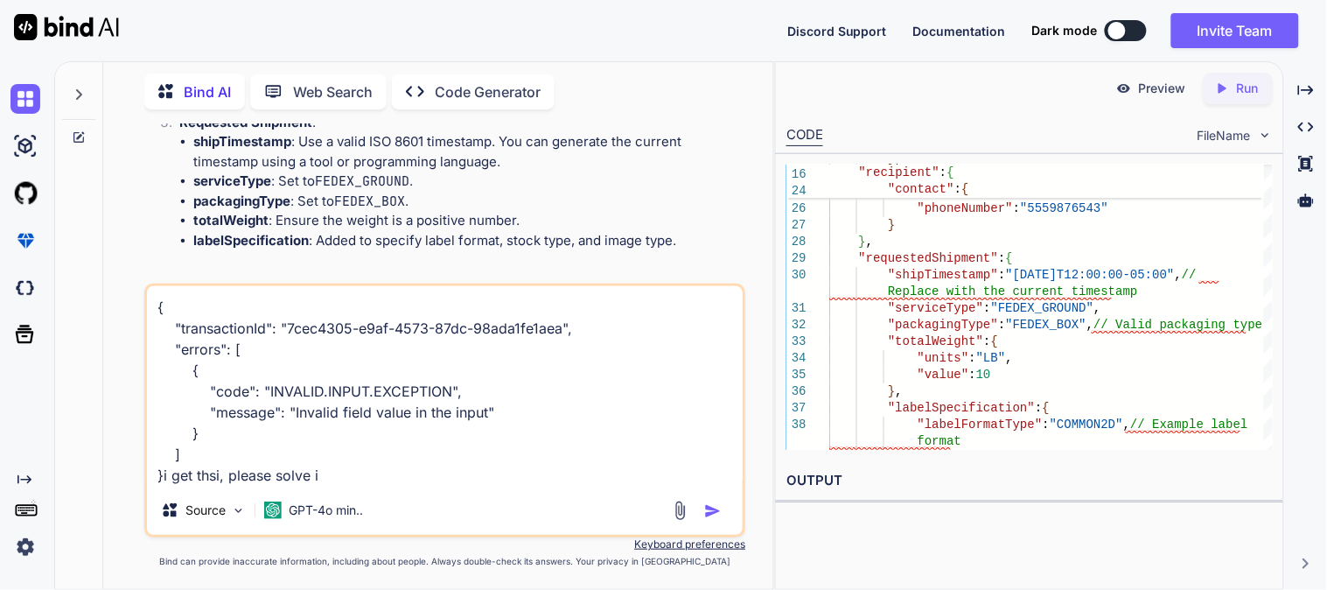
type textarea "{ "transactionId": "7cec4305-e9af-4573-87dc-98ada1fe1aea", "errors": [ { "code"…"
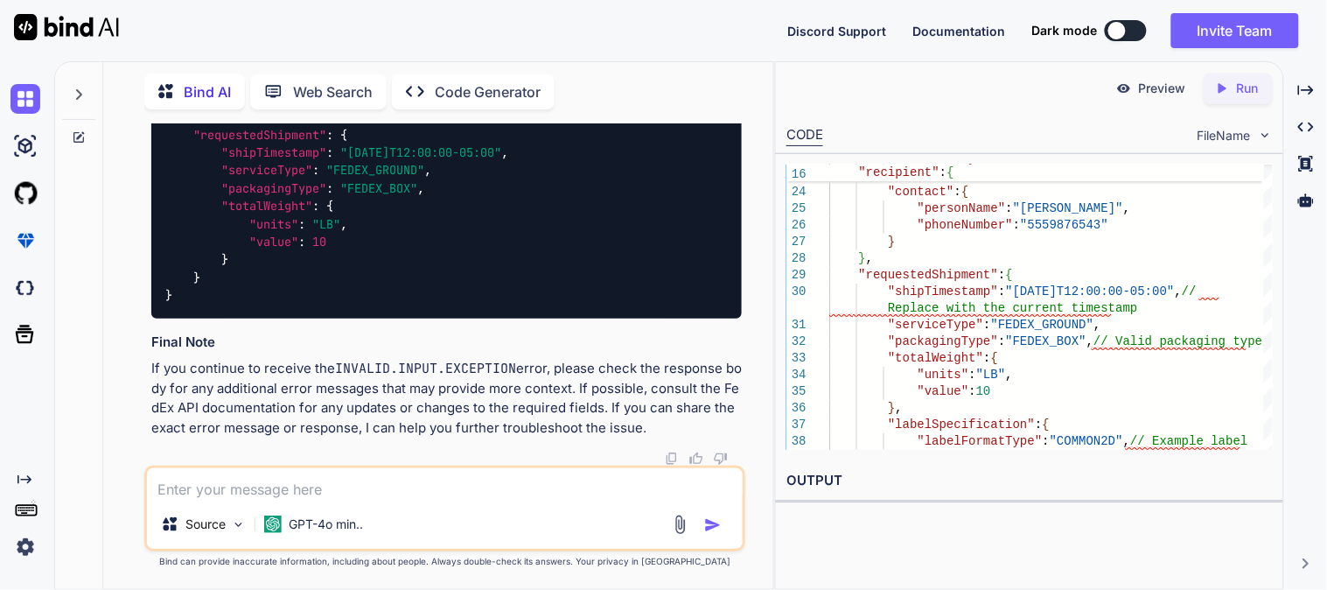
scroll to position [10652, 0]
click at [374, 488] on textarea at bounding box center [445, 483] width 596 height 31
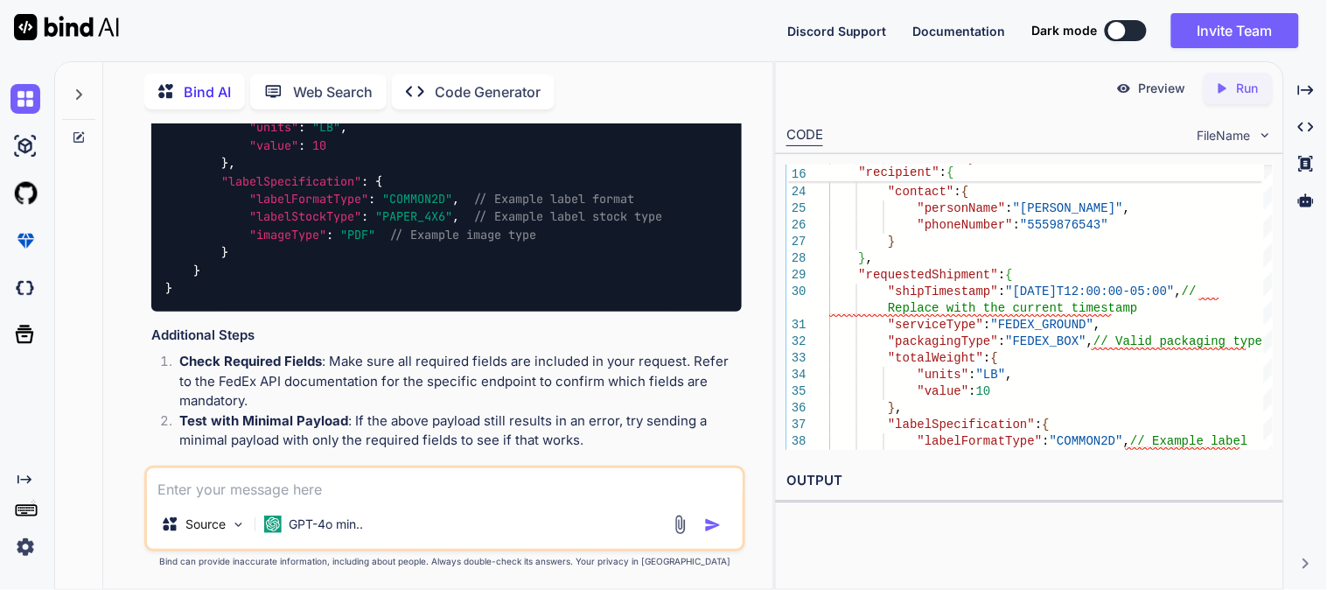
scroll to position [10070, 0]
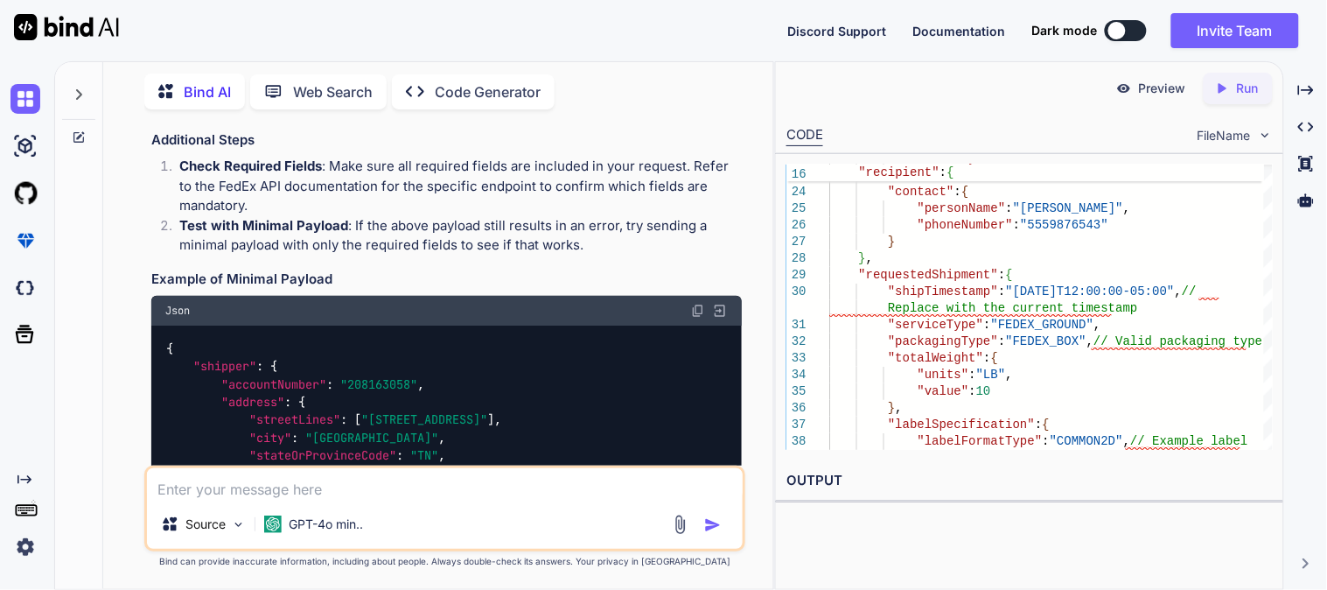
click at [696, 318] on img at bounding box center [698, 311] width 14 height 14
click at [448, 488] on textarea at bounding box center [445, 483] width 596 height 31
click at [418, 479] on textarea at bounding box center [445, 483] width 596 height 31
type textarea "there no correct paylaod for testing teh fedex ship api,"
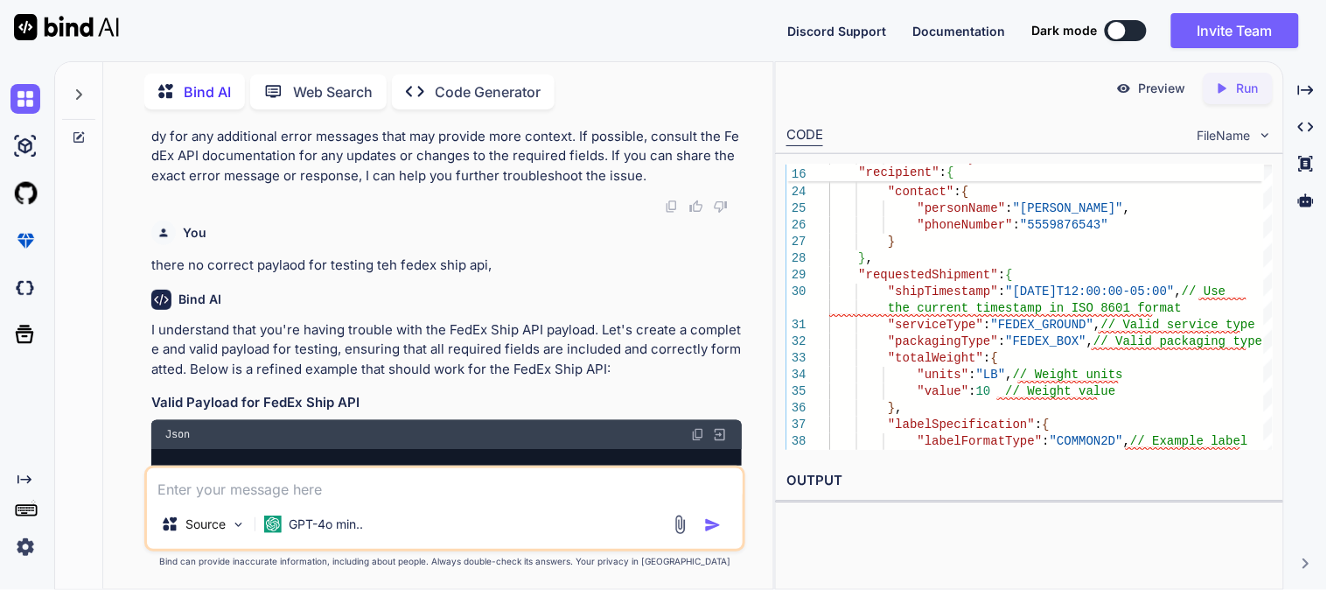
scroll to position [11086, 0]
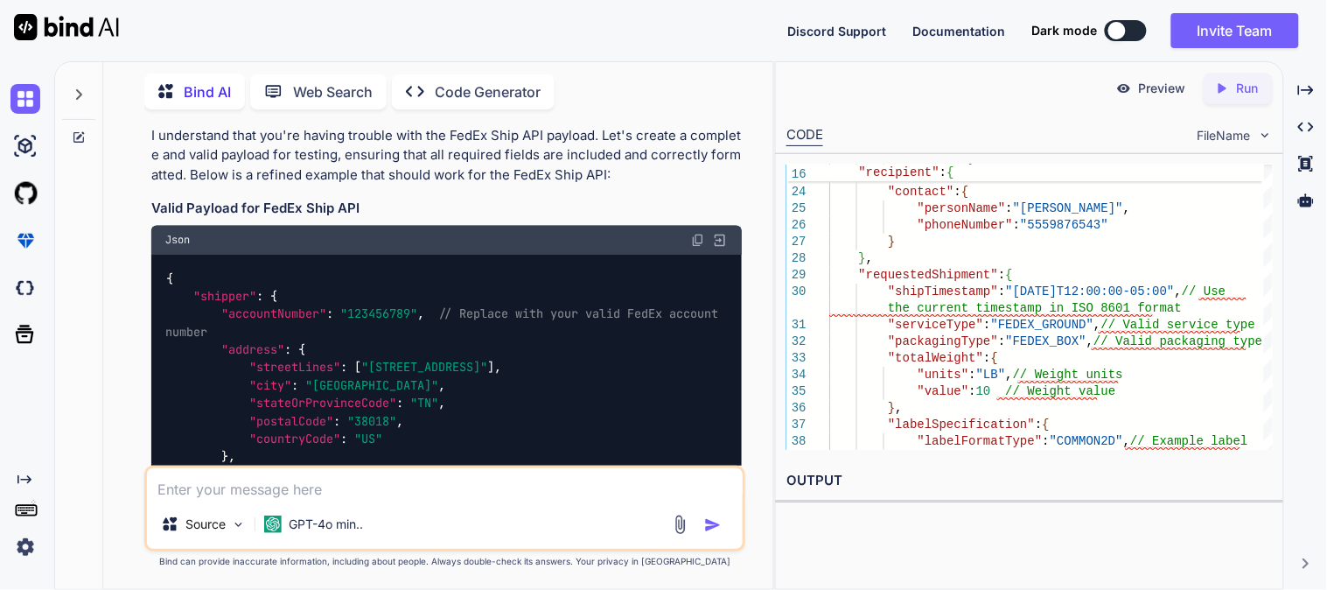
click at [700, 248] on img at bounding box center [698, 241] width 14 height 14
